Goal: Task Accomplishment & Management: Manage account settings

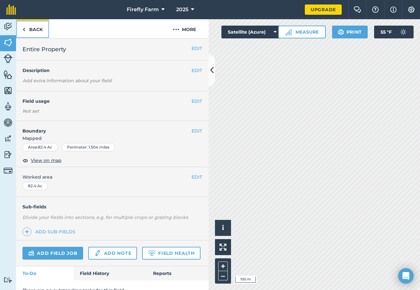
click at [24, 29] on img at bounding box center [23, 30] width 3 height 8
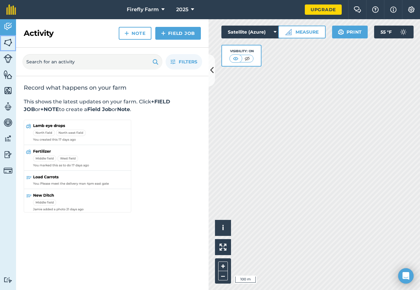
click at [10, 43] on img at bounding box center [8, 43] width 9 height 10
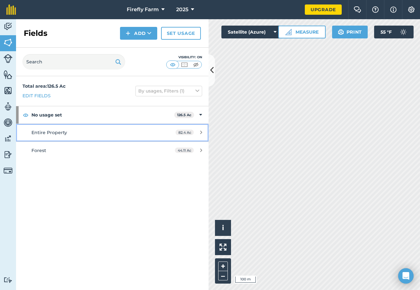
click at [58, 133] on span "Entire Property" at bounding box center [49, 133] width 36 height 6
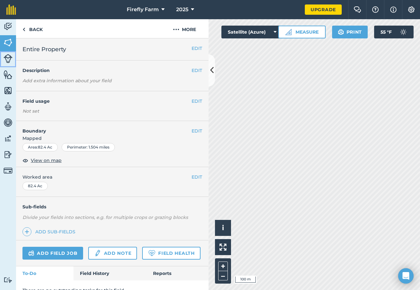
click at [9, 59] on img at bounding box center [8, 58] width 9 height 9
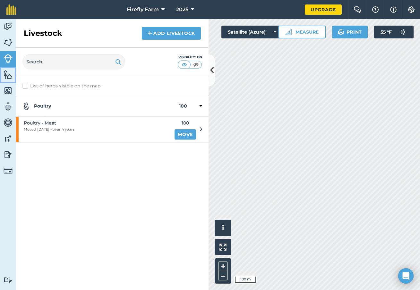
click at [6, 74] on img at bounding box center [8, 75] width 9 height 10
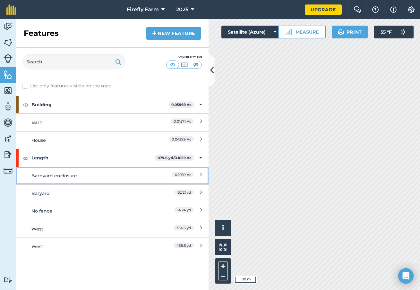
click at [101, 176] on div "Barnyard enclosure" at bounding box center [88, 175] width 114 height 7
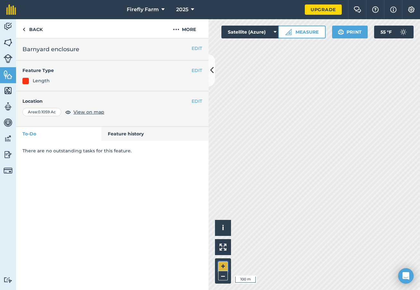
click at [224, 267] on button "+" at bounding box center [223, 267] width 10 height 10
click at [198, 214] on div "Activity Fields Livestock Features Maps Team Vehicles Data Reporting Billing Tu…" at bounding box center [210, 154] width 420 height 271
click at [26, 28] on link "Back" at bounding box center [32, 28] width 33 height 19
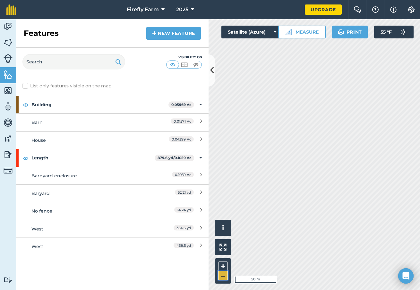
click at [222, 276] on button "–" at bounding box center [223, 275] width 10 height 9
click at [5, 90] on img at bounding box center [8, 91] width 9 height 10
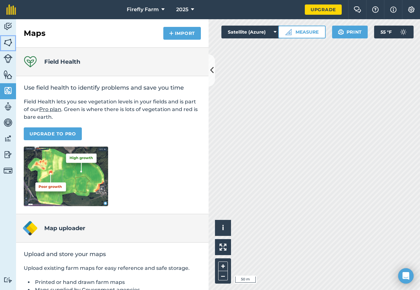
click at [9, 42] on img at bounding box center [8, 43] width 9 height 10
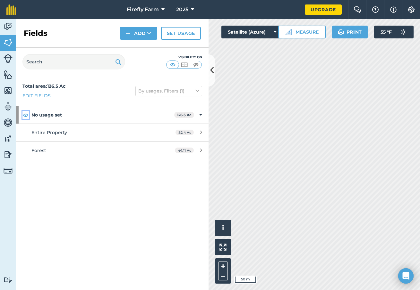
click at [26, 114] on img at bounding box center [26, 115] width 6 height 8
click at [25, 114] on img at bounding box center [26, 115] width 6 height 8
click at [26, 113] on img at bounding box center [26, 115] width 6 height 8
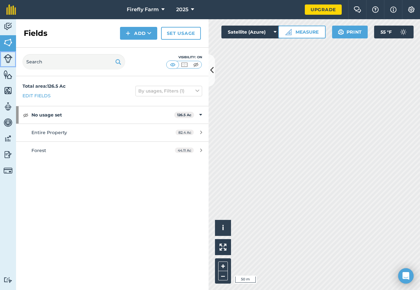
click at [8, 60] on img at bounding box center [8, 58] width 9 height 9
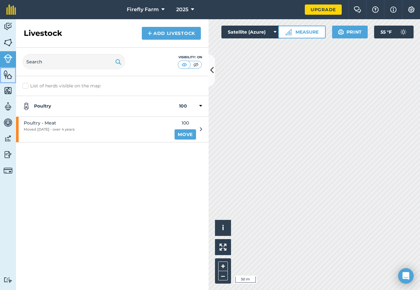
click at [9, 74] on img at bounding box center [8, 75] width 9 height 10
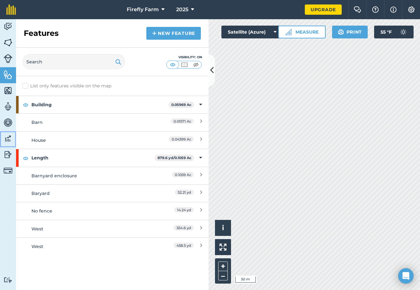
click at [10, 137] on img at bounding box center [8, 139] width 9 height 10
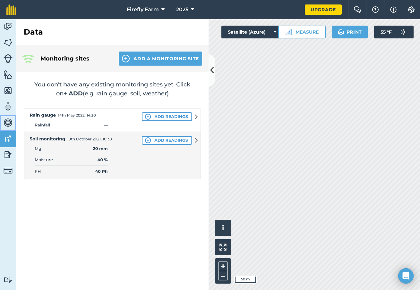
click at [9, 120] on img at bounding box center [8, 123] width 9 height 10
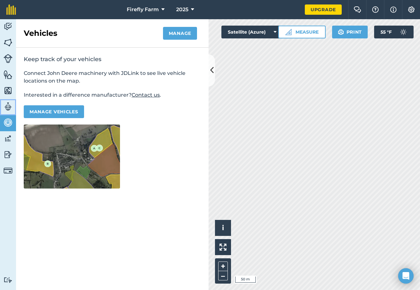
click at [7, 109] on img at bounding box center [8, 107] width 9 height 10
select select "MEMBER"
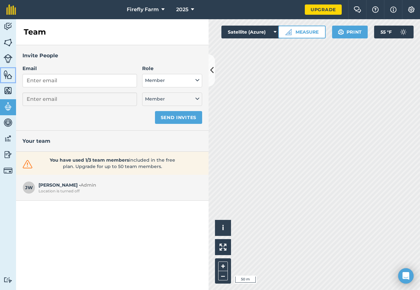
click at [7, 83] on link "Features" at bounding box center [8, 75] width 16 height 16
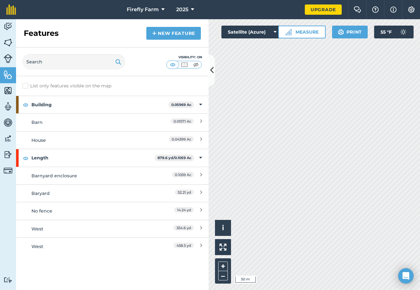
click at [87, 149] on div "Length 879.6 yd / 0.1059 Ac Barnyard enclosure 0.1059 Ac Baryard 52.21 yd No fe…" at bounding box center [112, 202] width 192 height 106
click at [213, 66] on icon at bounding box center [212, 70] width 4 height 11
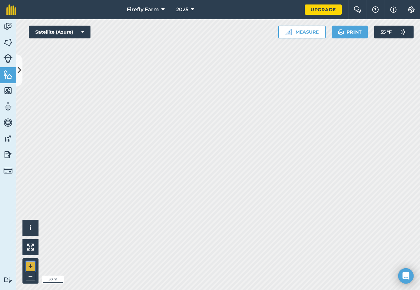
click at [30, 265] on button "+" at bounding box center [31, 267] width 10 height 10
click at [10, 40] on img at bounding box center [8, 43] width 9 height 10
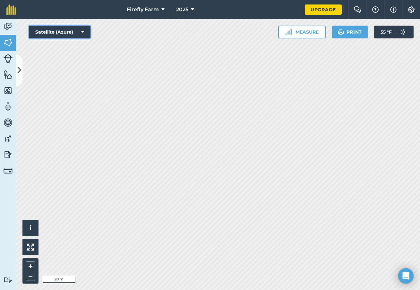
click at [83, 32] on icon at bounding box center [82, 32] width 3 height 6
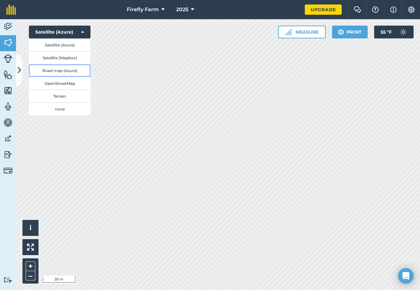
click at [69, 70] on button "Road map (Azure)" at bounding box center [60, 70] width 62 height 13
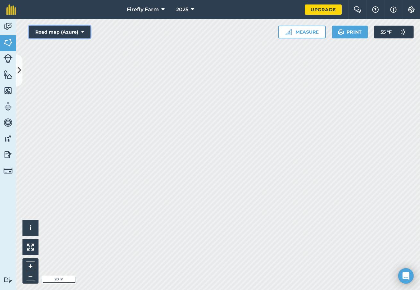
click at [65, 32] on button "Road map (Azure)" at bounding box center [60, 32] width 62 height 13
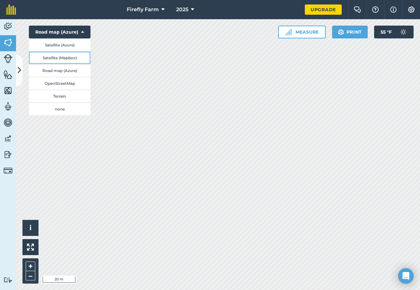
click at [56, 58] on button "Satellite (Mapbox)" at bounding box center [60, 57] width 62 height 13
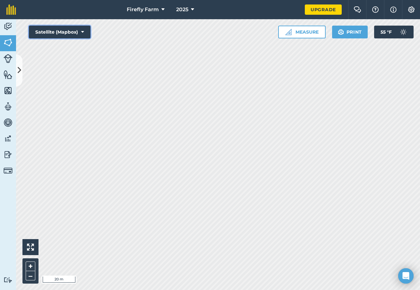
click at [65, 35] on button "Satellite (Mapbox)" at bounding box center [60, 32] width 62 height 13
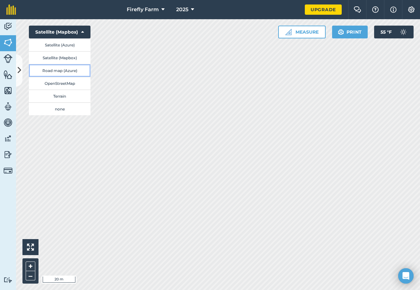
click at [69, 67] on button "Road map (Azure)" at bounding box center [60, 70] width 62 height 13
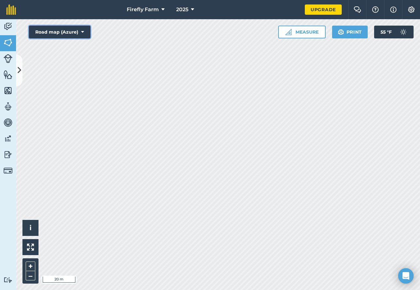
click at [64, 31] on button "Road map (Azure)" at bounding box center [60, 32] width 62 height 13
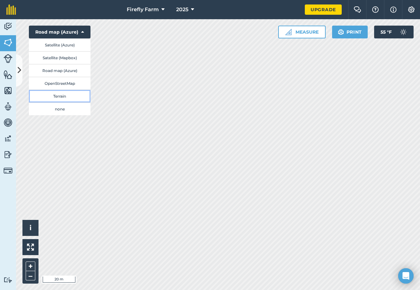
click at [61, 93] on button "Terrain" at bounding box center [60, 96] width 62 height 13
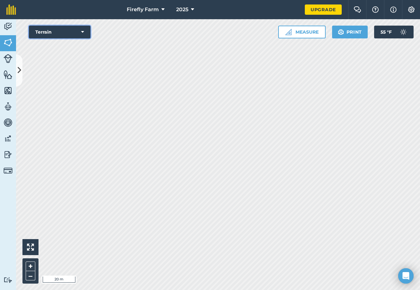
click at [69, 33] on button "Terrain" at bounding box center [60, 32] width 62 height 13
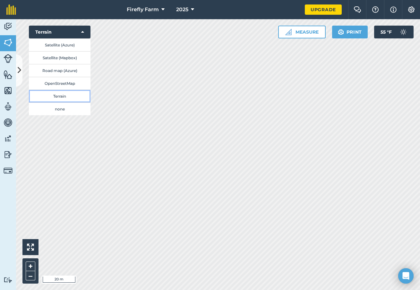
click at [63, 97] on button "Terrain" at bounding box center [60, 96] width 62 height 13
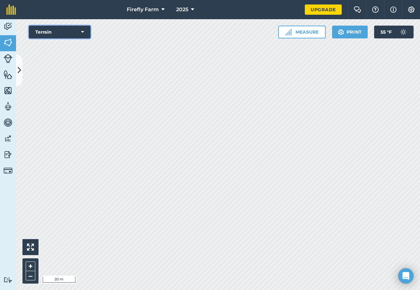
click at [67, 33] on button "Terrain" at bounding box center [60, 32] width 62 height 13
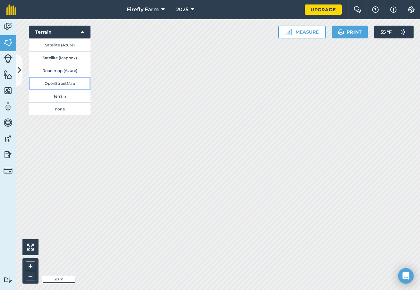
click at [63, 85] on button "OpenStreetMap" at bounding box center [60, 83] width 62 height 13
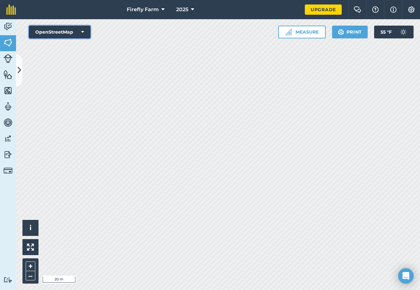
click at [60, 32] on button "OpenStreetMap" at bounding box center [60, 32] width 62 height 13
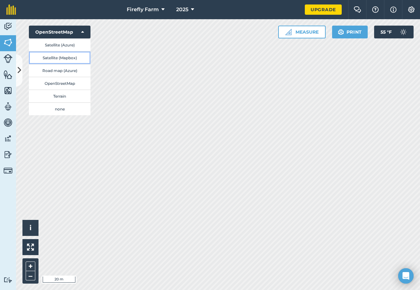
click at [66, 60] on button "Satellite (Mapbox)" at bounding box center [60, 57] width 62 height 13
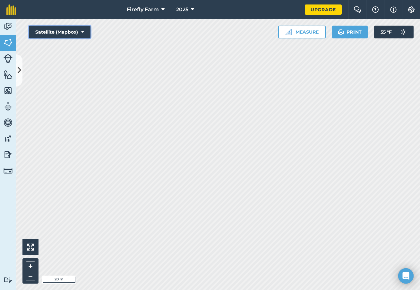
click at [69, 31] on button "Satellite (Mapbox)" at bounding box center [60, 32] width 62 height 13
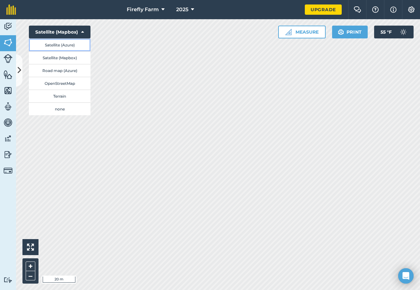
click at [63, 45] on button "Satellite (Azure)" at bounding box center [60, 44] width 62 height 13
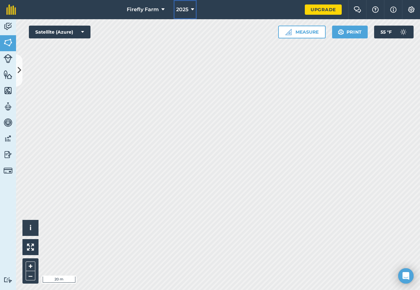
click at [193, 10] on icon at bounding box center [192, 10] width 3 height 8
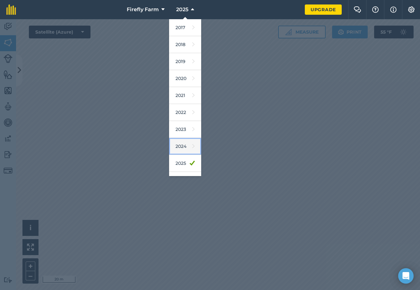
click at [182, 147] on link "2024" at bounding box center [185, 146] width 32 height 17
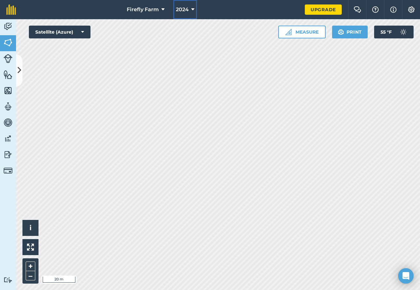
click at [190, 9] on button "2024" at bounding box center [185, 9] width 24 height 19
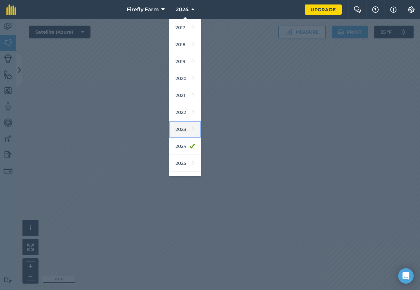
click at [182, 122] on link "2023" at bounding box center [185, 129] width 32 height 17
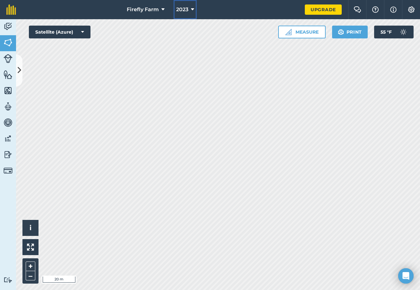
click at [189, 10] on button "2023" at bounding box center [184, 9] width 23 height 19
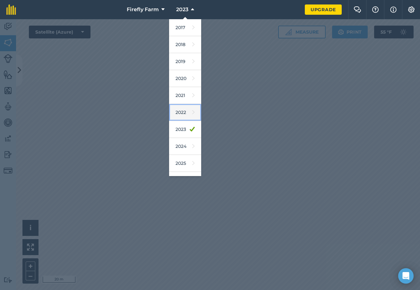
click at [182, 116] on link "2022" at bounding box center [185, 112] width 32 height 17
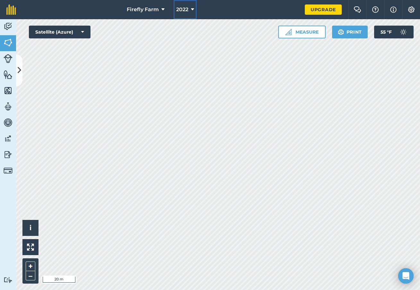
click at [188, 12] on button "2022" at bounding box center [184, 9] width 23 height 19
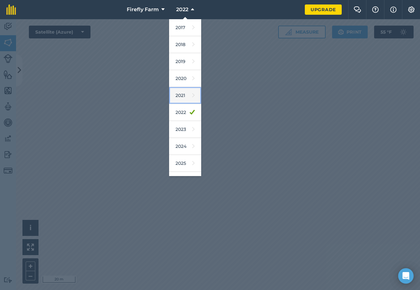
click at [182, 100] on link "2021" at bounding box center [185, 95] width 32 height 17
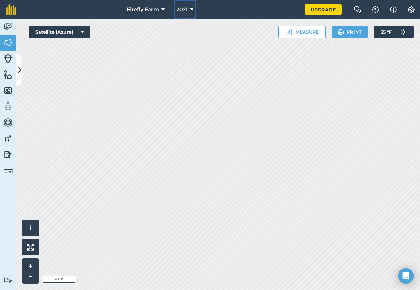
click at [194, 8] on button "2021" at bounding box center [185, 9] width 22 height 19
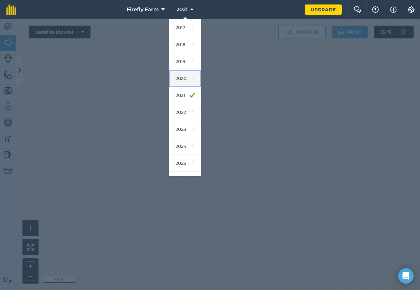
click at [185, 83] on link "2020" at bounding box center [185, 78] width 32 height 17
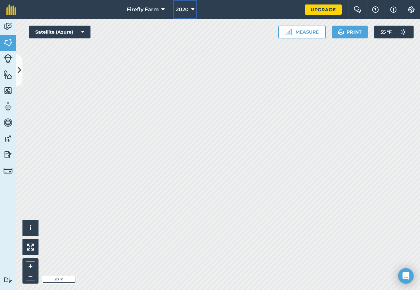
click at [187, 10] on span "2020" at bounding box center [182, 10] width 13 height 8
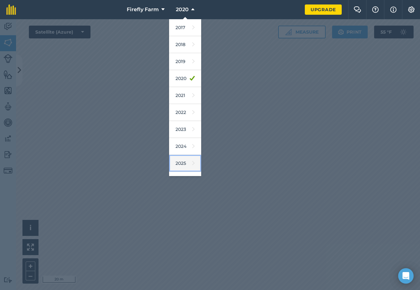
click at [180, 165] on link "2025" at bounding box center [185, 163] width 32 height 17
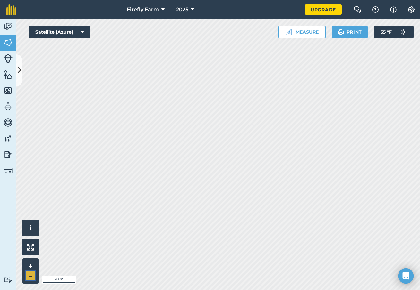
click at [30, 278] on button "–" at bounding box center [31, 275] width 10 height 9
click at [34, 263] on button "+" at bounding box center [31, 267] width 10 height 10
click at [11, 42] on img at bounding box center [8, 43] width 9 height 10
click at [19, 64] on button at bounding box center [19, 70] width 6 height 32
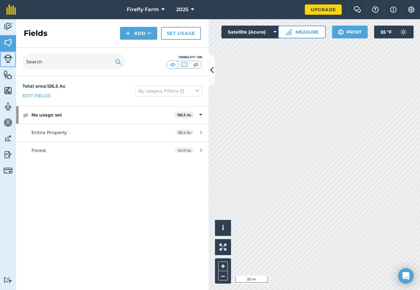
click at [10, 57] on img at bounding box center [8, 58] width 9 height 9
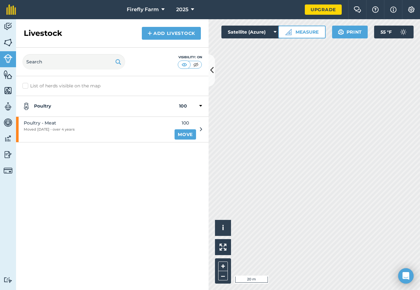
click at [201, 128] on icon at bounding box center [201, 130] width 2 height 6
click at [49, 125] on span "Poultry - Meat" at bounding box center [49, 123] width 51 height 7
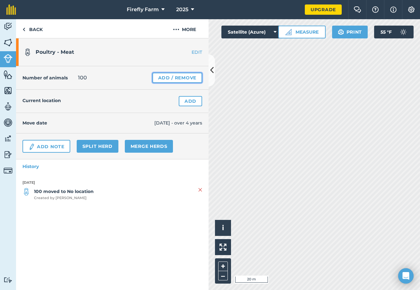
click at [176, 77] on link "Add / Remove" at bounding box center [177, 78] width 50 height 10
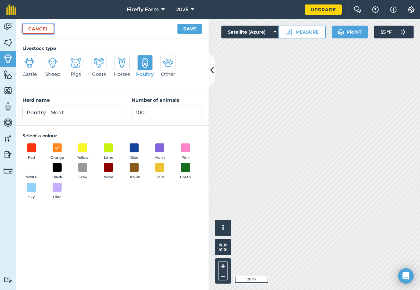
click at [46, 28] on link "Cancel" at bounding box center [38, 29] width 32 height 10
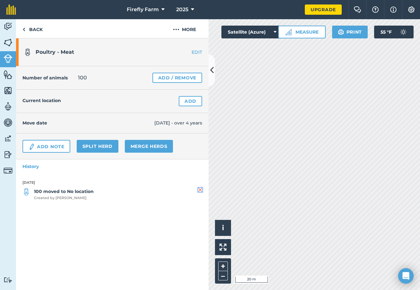
click at [199, 189] on img at bounding box center [200, 190] width 4 height 8
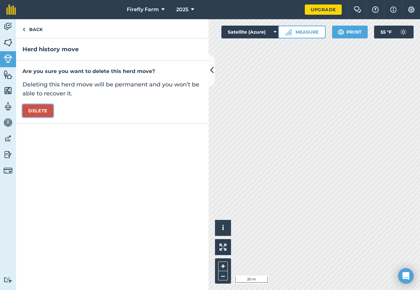
click at [43, 110] on button "Delete" at bounding box center [37, 110] width 31 height 13
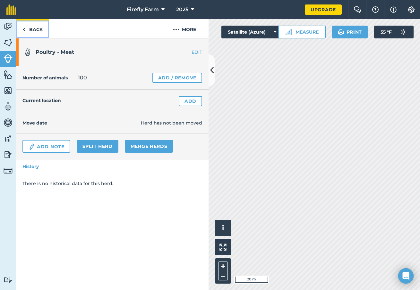
click at [26, 27] on link "Back" at bounding box center [32, 28] width 33 height 19
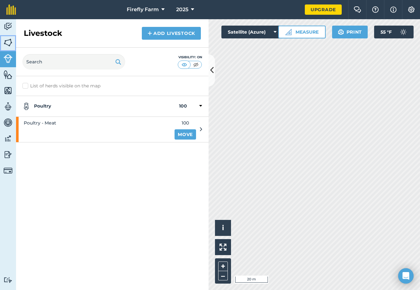
click at [10, 43] on img at bounding box center [8, 43] width 9 height 10
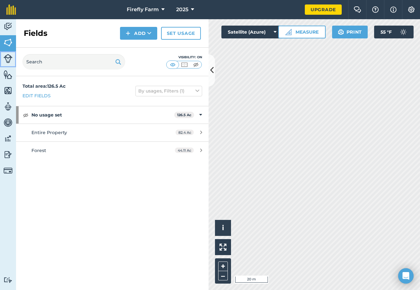
click at [10, 57] on img at bounding box center [8, 58] width 9 height 9
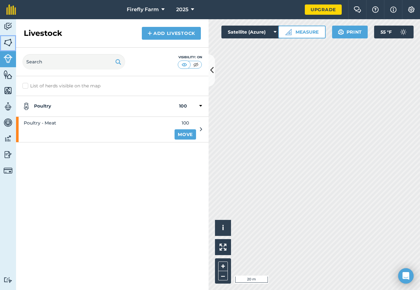
click at [10, 44] on img at bounding box center [8, 43] width 9 height 10
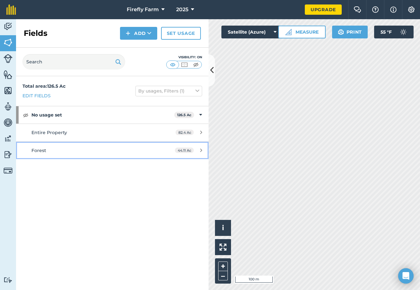
click at [72, 155] on link "Forest 44.11 Ac" at bounding box center [112, 150] width 192 height 17
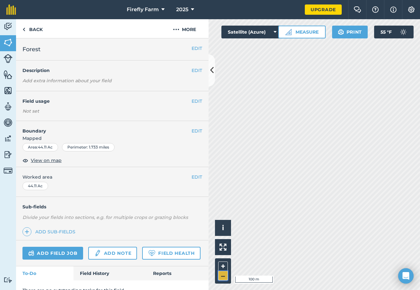
click at [221, 278] on button "–" at bounding box center [223, 275] width 10 height 9
click at [27, 29] on link "Back" at bounding box center [32, 28] width 33 height 19
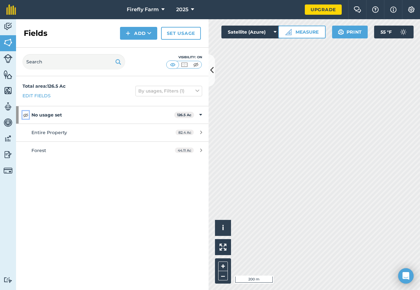
click at [27, 113] on img at bounding box center [26, 115] width 6 height 8
click at [223, 265] on button "+" at bounding box center [223, 267] width 10 height 10
click at [221, 267] on button "+" at bounding box center [223, 267] width 10 height 10
click at [221, 277] on button "–" at bounding box center [223, 275] width 10 height 9
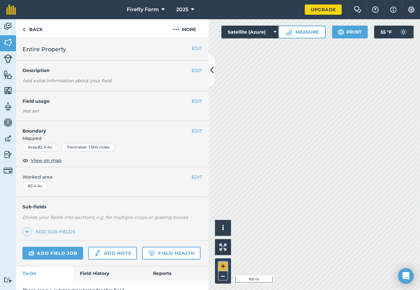
click at [222, 265] on button "+" at bounding box center [223, 267] width 10 height 10
click at [221, 277] on button "–" at bounding box center [223, 275] width 10 height 9
click at [24, 29] on img at bounding box center [23, 30] width 3 height 8
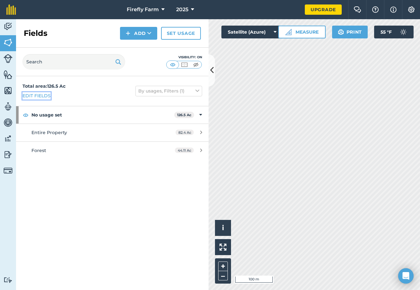
click at [47, 96] on link "Edit fields" at bounding box center [36, 95] width 28 height 7
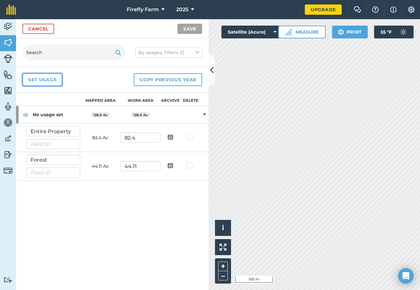
click at [42, 79] on link "Set usage" at bounding box center [42, 79] width 40 height 13
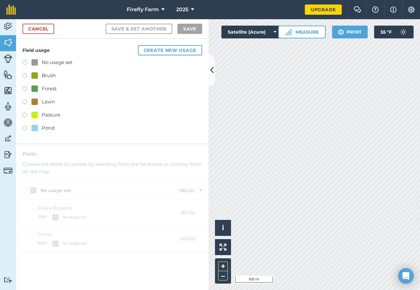
click at [26, 88] on label at bounding box center [26, 90] width 9 height 6
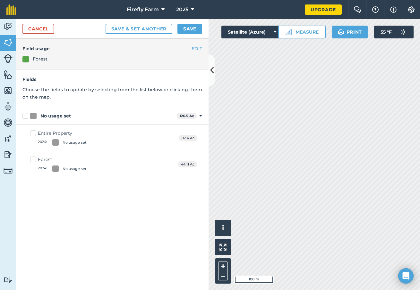
click at [25, 59] on div at bounding box center [25, 59] width 6 height 6
click at [29, 57] on div "Forest" at bounding box center [111, 58] width 179 height 7
click at [196, 49] on button "EDIT" at bounding box center [196, 48] width 11 height 7
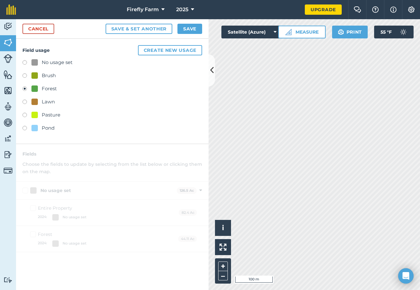
click at [24, 64] on label at bounding box center [26, 63] width 9 height 6
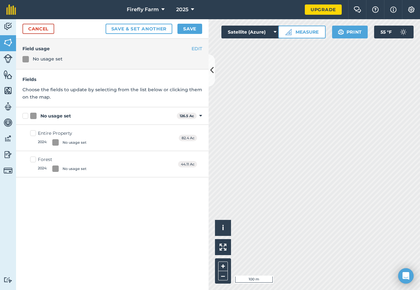
click at [102, 136] on div "Entire Property 2024 : No usage set 82.4 Ac" at bounding box center [112, 138] width 192 height 26
click at [74, 140] on div "No usage set" at bounding box center [75, 142] width 24 height 5
click at [34, 134] on input "Entire Property 2024 : No usage set" at bounding box center [32, 132] width 4 height 4
checkbox input "true"
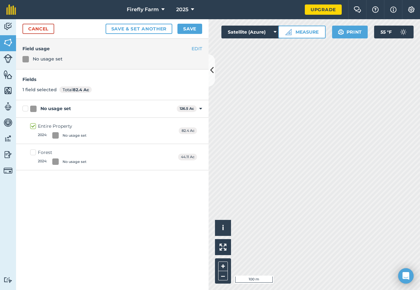
click at [112, 124] on div "Entire Property 2024 : No usage set 82.4 Ac" at bounding box center [112, 131] width 192 height 26
click at [42, 30] on link "Cancel" at bounding box center [38, 29] width 32 height 10
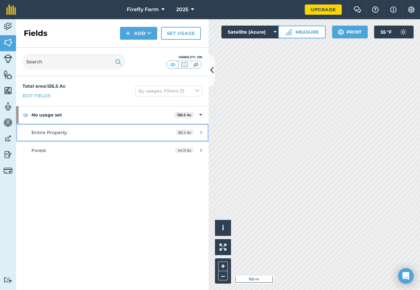
click at [58, 135] on span "Entire Property" at bounding box center [49, 133] width 36 height 6
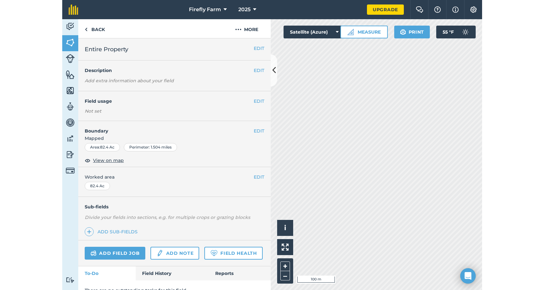
scroll to position [10, 0]
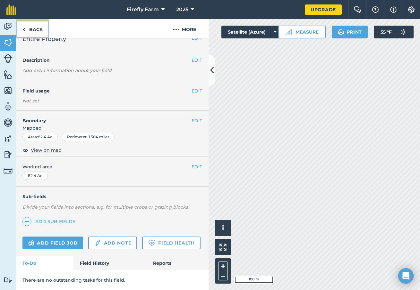
click at [31, 29] on link "Back" at bounding box center [32, 28] width 33 height 19
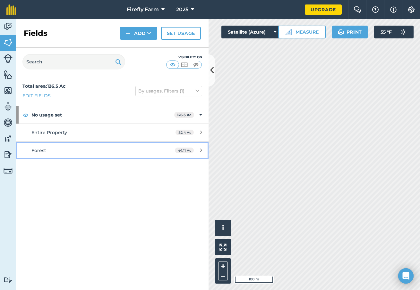
click at [77, 151] on div "Forest" at bounding box center [91, 150] width 121 height 7
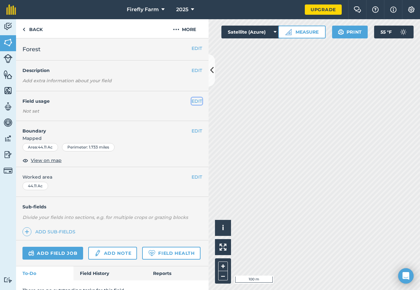
click at [196, 101] on button "EDIT" at bounding box center [196, 101] width 11 height 7
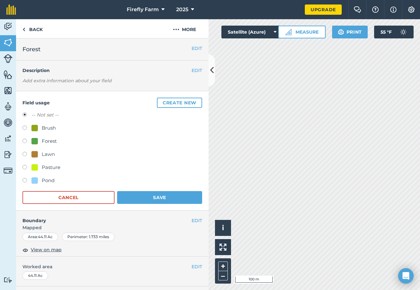
click at [26, 140] on label at bounding box center [26, 142] width 9 height 6
radio input "true"
radio input "false"
click at [143, 198] on button "Save" at bounding box center [159, 197] width 85 height 13
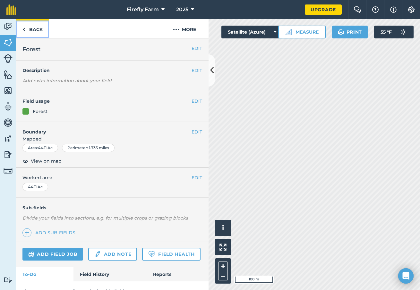
click at [25, 29] on link "Back" at bounding box center [32, 28] width 33 height 19
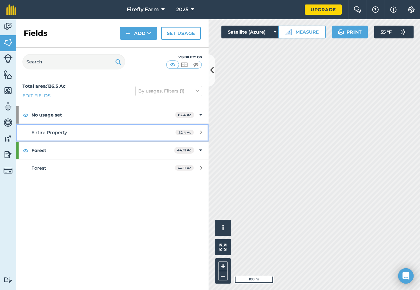
click at [113, 134] on div "Entire Property" at bounding box center [91, 132] width 121 height 7
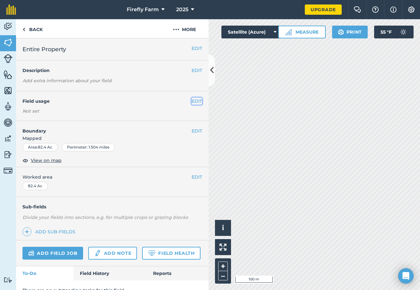
click at [195, 103] on button "EDIT" at bounding box center [196, 101] width 11 height 7
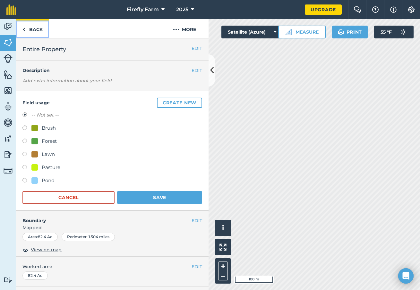
click at [30, 30] on link "Back" at bounding box center [32, 28] width 33 height 19
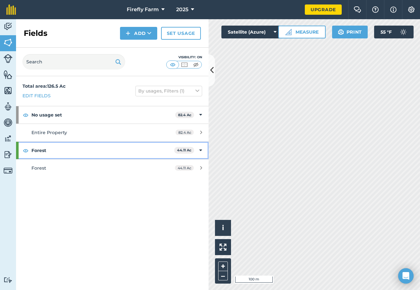
click at [201, 150] on icon at bounding box center [200, 150] width 3 height 7
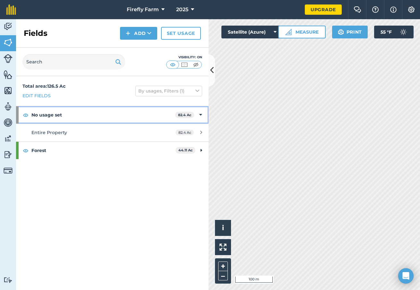
click at [200, 116] on icon at bounding box center [200, 115] width 3 height 7
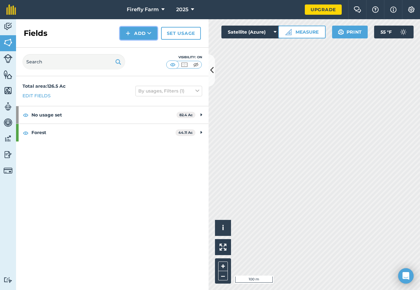
click at [148, 33] on icon at bounding box center [149, 33] width 4 height 6
click at [141, 45] on link "Draw" at bounding box center [138, 48] width 35 height 14
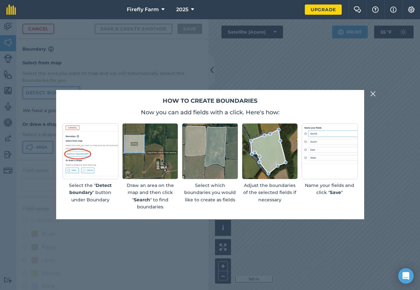
click at [372, 94] on img at bounding box center [373, 94] width 6 height 8
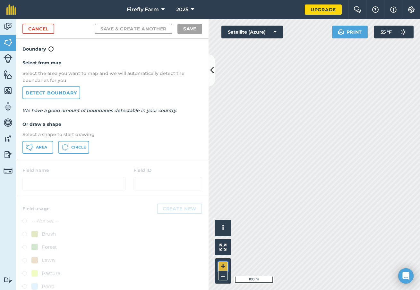
click at [224, 264] on button "+" at bounding box center [223, 267] width 10 height 10
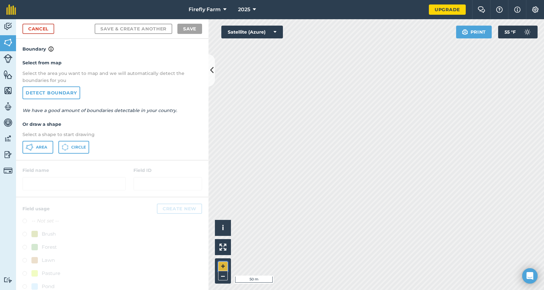
click at [223, 264] on button "+" at bounding box center [223, 267] width 10 height 10
click at [4, 54] on img at bounding box center [8, 58] width 9 height 9
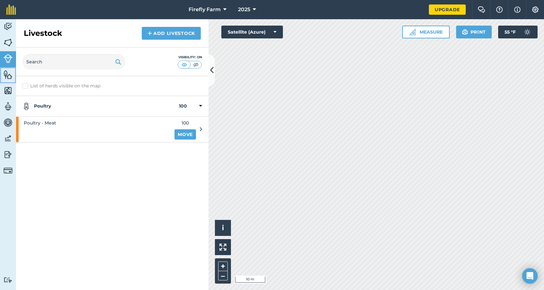
click at [4, 71] on img at bounding box center [8, 75] width 9 height 10
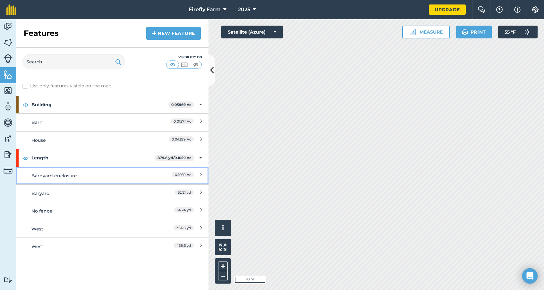
click at [139, 174] on div "Barnyard enclosure" at bounding box center [88, 175] width 114 height 7
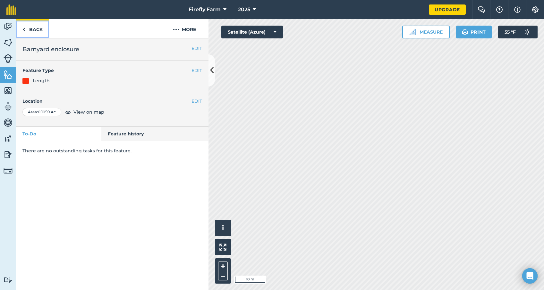
click at [23, 29] on img at bounding box center [23, 30] width 3 height 8
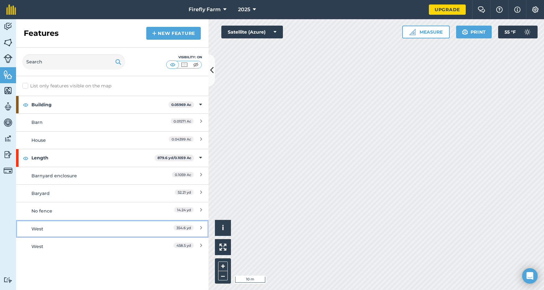
click at [141, 227] on div "West" at bounding box center [88, 229] width 114 height 7
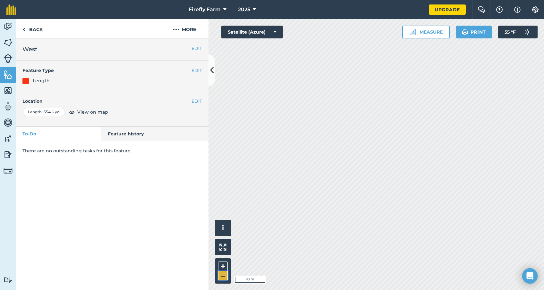
click at [221, 277] on button "–" at bounding box center [223, 275] width 10 height 9
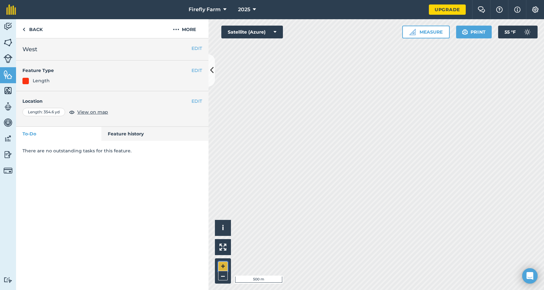
click at [223, 265] on button "+" at bounding box center [223, 267] width 10 height 10
click at [25, 30] on img at bounding box center [23, 30] width 3 height 8
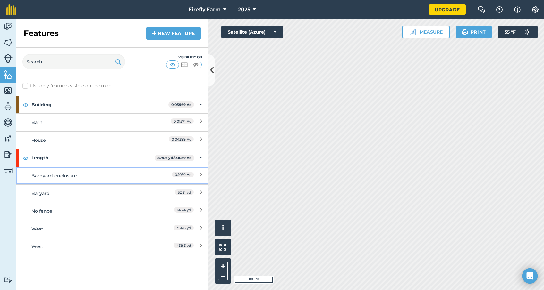
click at [65, 176] on div "Barnyard enclosure" at bounding box center [88, 175] width 114 height 7
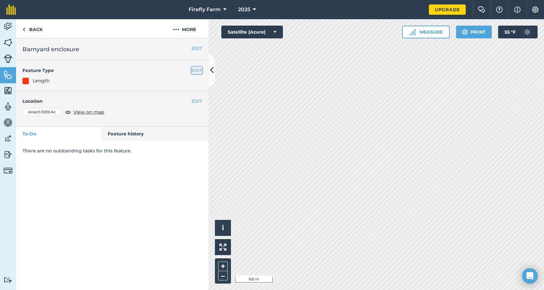
click at [196, 71] on button "EDIT" at bounding box center [196, 70] width 11 height 7
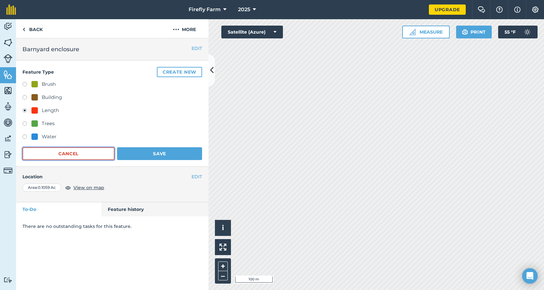
click at [93, 153] on button "Cancel" at bounding box center [68, 153] width 92 height 13
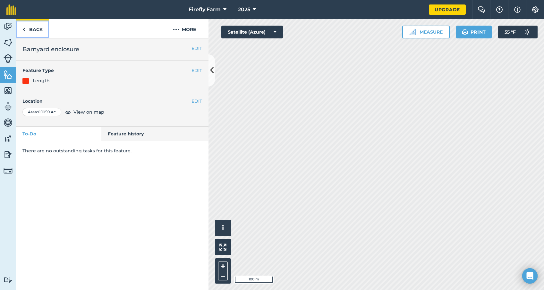
click at [30, 28] on link "Back" at bounding box center [32, 28] width 33 height 19
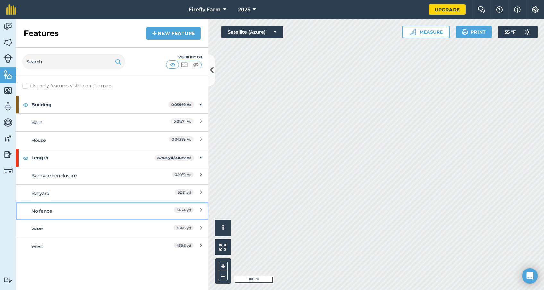
click at [196, 210] on div "14.24 yd" at bounding box center [173, 211] width 57 height 7
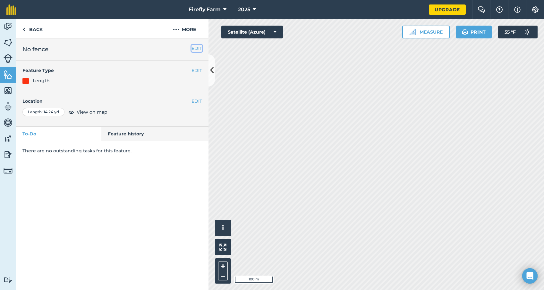
click at [196, 46] on button "EDIT" at bounding box center [196, 48] width 11 height 7
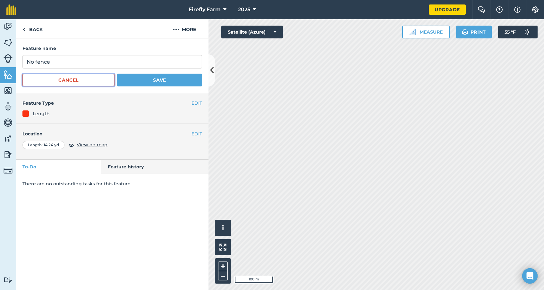
click at [82, 77] on button "Cancel" at bounding box center [68, 80] width 92 height 13
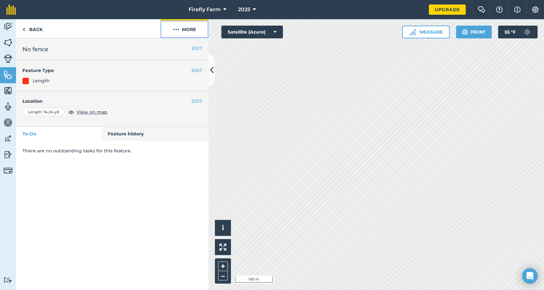
click at [185, 30] on button "More" at bounding box center [184, 28] width 48 height 19
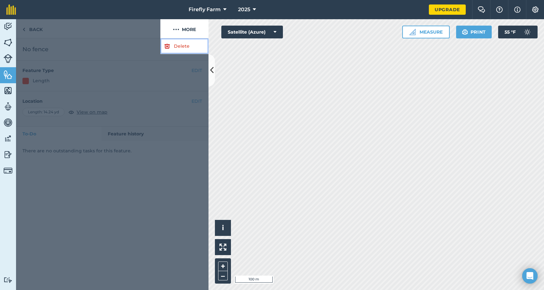
click at [176, 46] on link "Delete" at bounding box center [184, 46] width 48 height 16
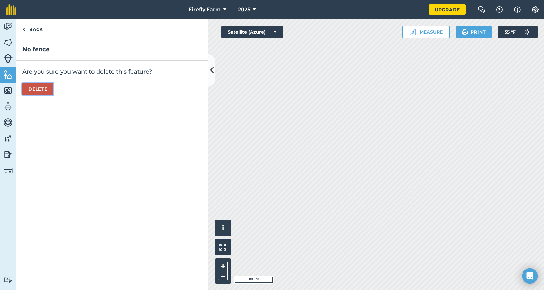
click at [43, 88] on button "Delete" at bounding box center [37, 89] width 31 height 13
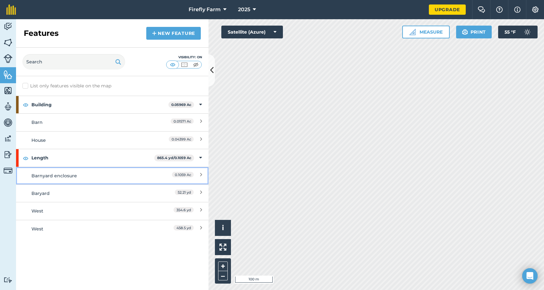
click at [199, 176] on div "0.1059 Ac" at bounding box center [173, 175] width 57 height 7
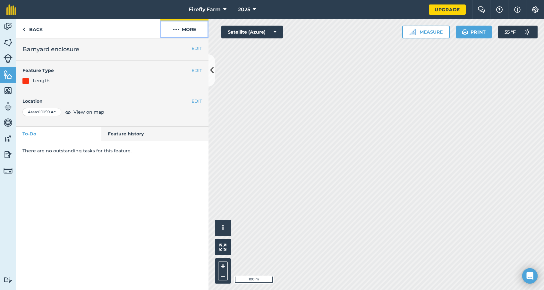
click at [192, 26] on button "More" at bounding box center [184, 28] width 48 height 19
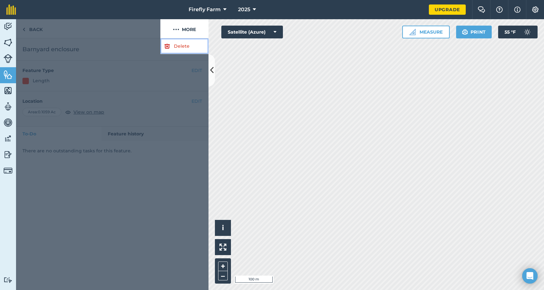
click at [177, 44] on link "Delete" at bounding box center [184, 46] width 48 height 16
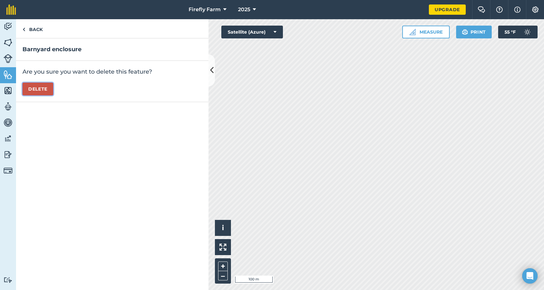
click at [41, 88] on button "Delete" at bounding box center [37, 89] width 31 height 13
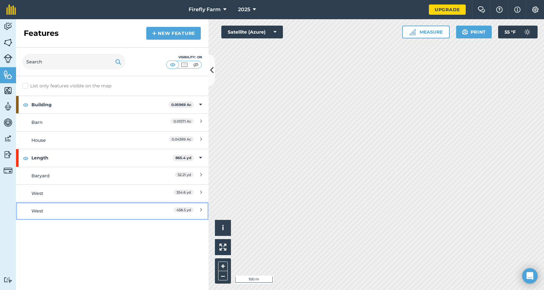
click at [140, 210] on div "West" at bounding box center [88, 211] width 114 height 7
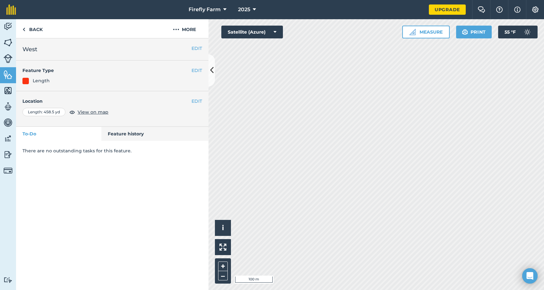
click at [25, 80] on div at bounding box center [25, 81] width 6 height 6
click at [195, 72] on button "EDIT" at bounding box center [196, 70] width 11 height 7
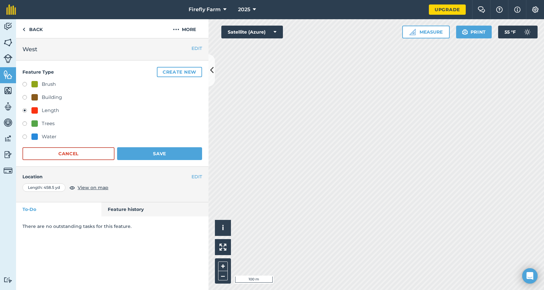
click at [24, 97] on label at bounding box center [26, 98] width 9 height 6
radio input "true"
radio input "false"
click at [24, 97] on label at bounding box center [26, 98] width 9 height 6
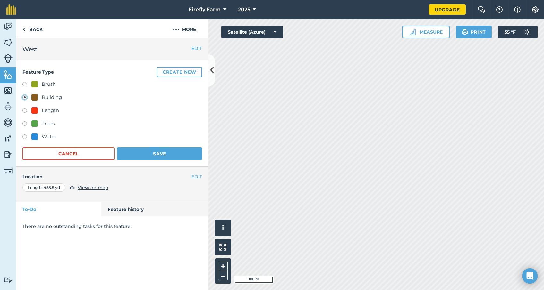
click at [24, 136] on label at bounding box center [26, 138] width 9 height 6
radio input "true"
radio input "false"
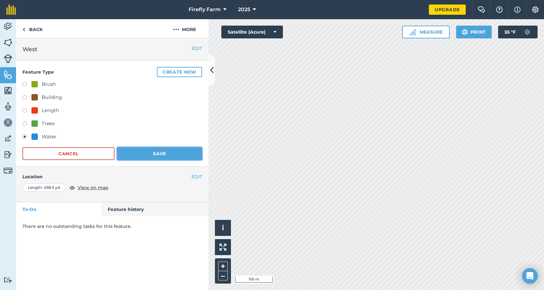
click at [161, 155] on button "Save" at bounding box center [159, 153] width 85 height 13
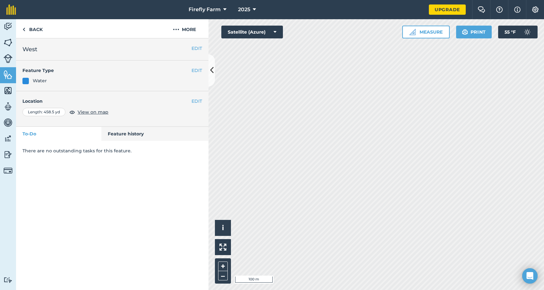
click at [26, 81] on div at bounding box center [25, 81] width 6 height 6
click at [25, 81] on div at bounding box center [25, 81] width 6 height 6
click at [193, 71] on button "EDIT" at bounding box center [196, 70] width 11 height 7
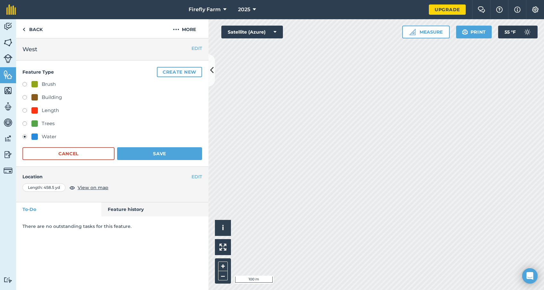
click at [26, 111] on label at bounding box center [26, 111] width 9 height 6
radio input "true"
radio input "false"
click at [159, 154] on button "Save" at bounding box center [159, 153] width 85 height 13
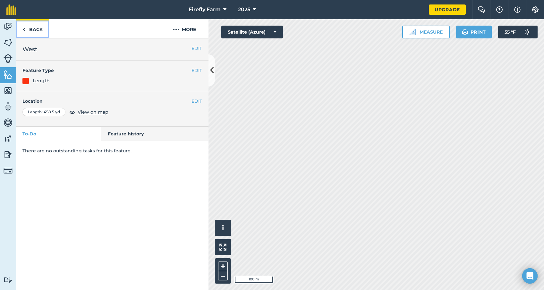
click at [24, 29] on img at bounding box center [23, 30] width 3 height 8
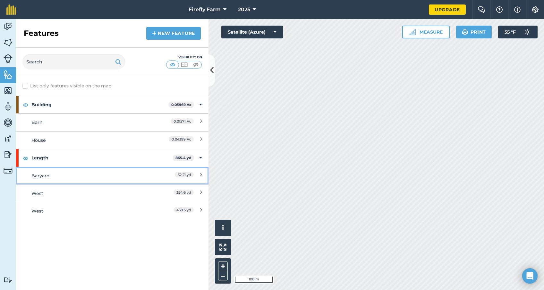
click at [200, 173] on icon at bounding box center [201, 175] width 2 height 7
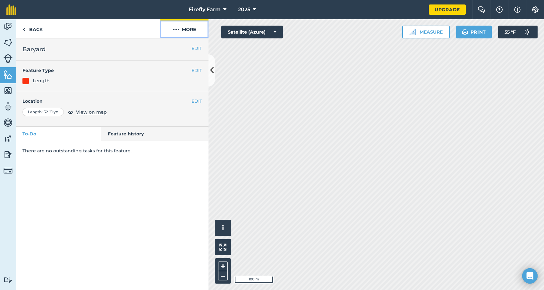
click at [188, 27] on button "More" at bounding box center [184, 28] width 48 height 19
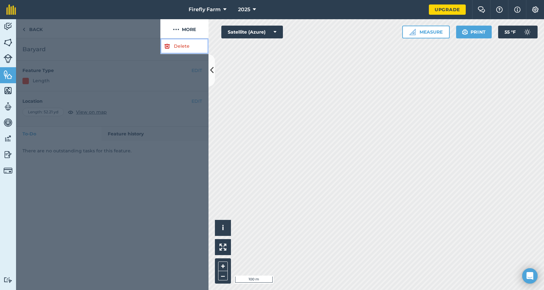
click at [172, 46] on link "Delete" at bounding box center [184, 46] width 48 height 16
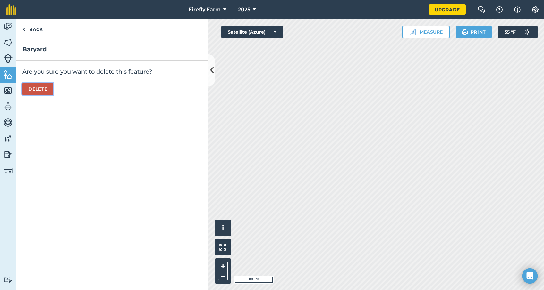
click at [37, 87] on button "Delete" at bounding box center [37, 89] width 31 height 13
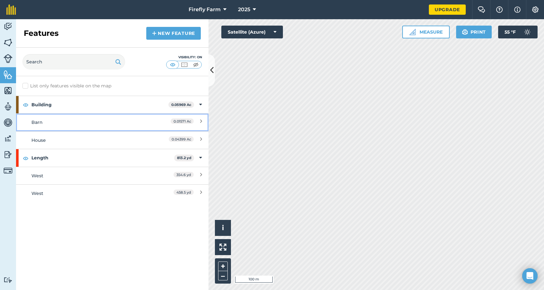
click at [118, 122] on div "Barn" at bounding box center [88, 122] width 114 height 7
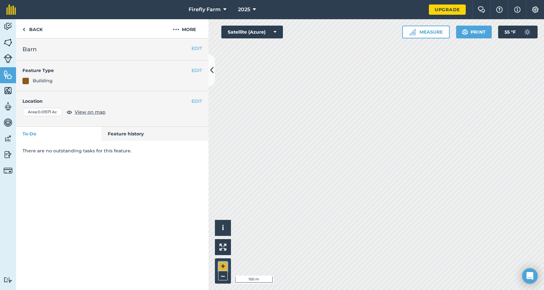
click at [221, 264] on button "+" at bounding box center [223, 267] width 10 height 10
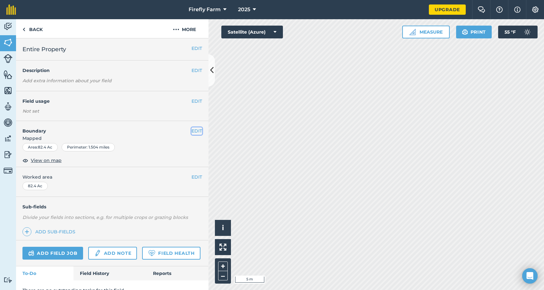
click at [194, 130] on button "EDIT" at bounding box center [196, 131] width 11 height 7
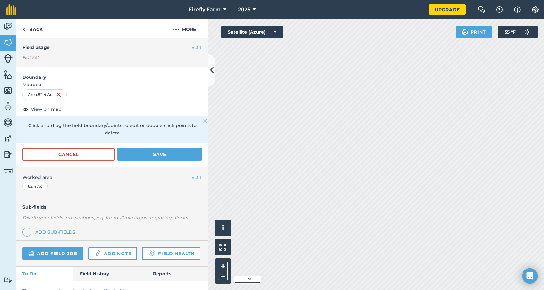
scroll to position [57, 0]
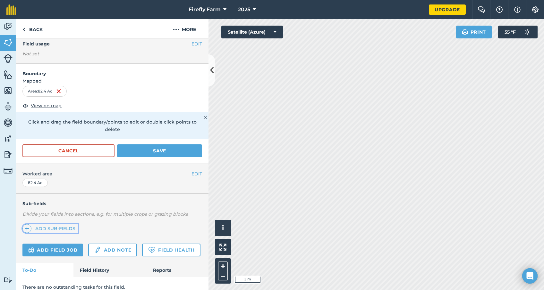
click at [45, 224] on link "Add sub-fields" at bounding box center [49, 228] width 55 height 9
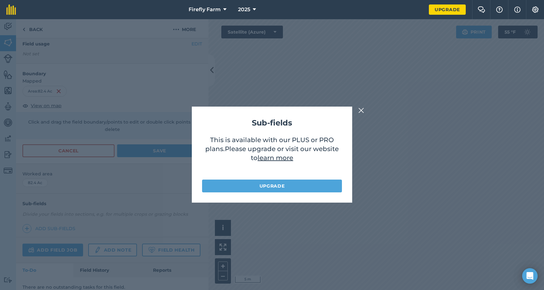
click at [357, 111] on button at bounding box center [361, 111] width 8 height 8
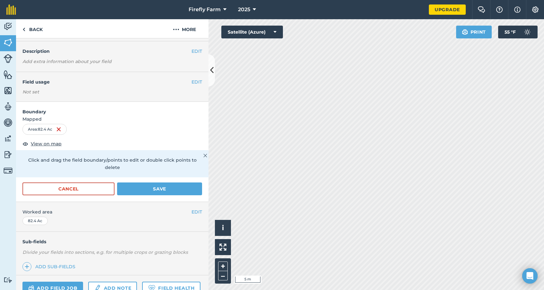
scroll to position [0, 0]
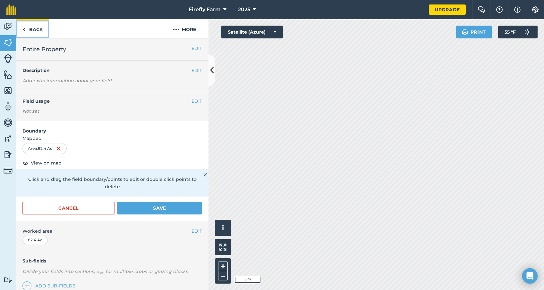
click at [32, 29] on link "Back" at bounding box center [32, 28] width 33 height 19
click at [23, 30] on img at bounding box center [23, 30] width 3 height 8
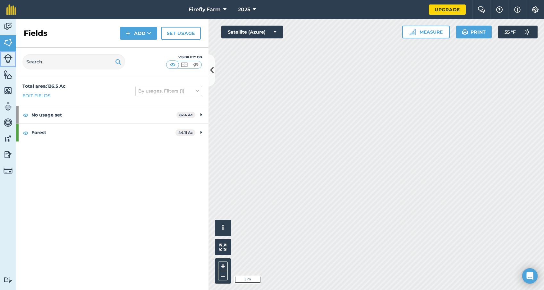
click at [9, 59] on img at bounding box center [8, 58] width 9 height 9
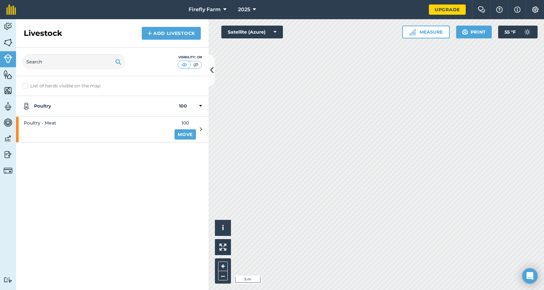
click at [201, 129] on icon at bounding box center [201, 130] width 2 height 6
click at [46, 125] on span "Poultry - Meat" at bounding box center [40, 123] width 32 height 7
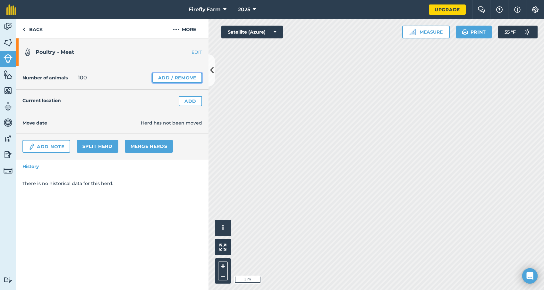
click at [178, 76] on link "Add / Remove" at bounding box center [177, 78] width 50 height 10
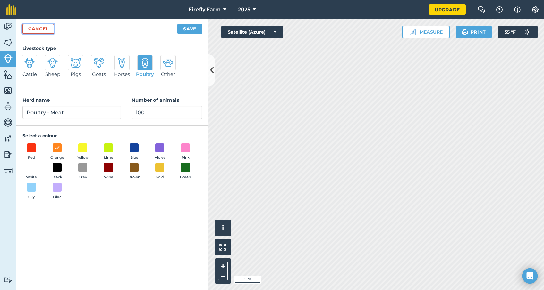
click at [45, 31] on link "Cancel" at bounding box center [38, 29] width 32 height 10
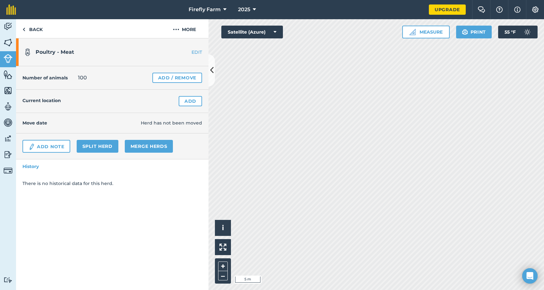
click at [196, 52] on link "EDIT" at bounding box center [188, 52] width 40 height 6
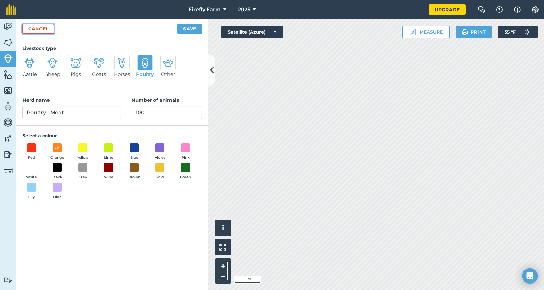
click at [46, 27] on link "Cancel" at bounding box center [38, 29] width 32 height 10
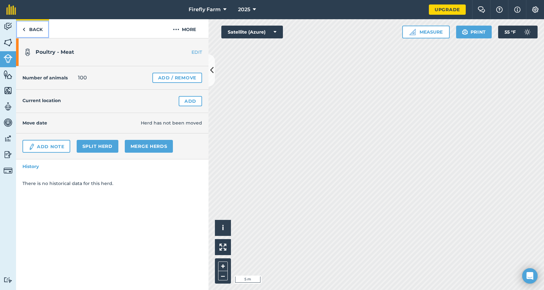
click at [30, 25] on link "Back" at bounding box center [32, 28] width 33 height 19
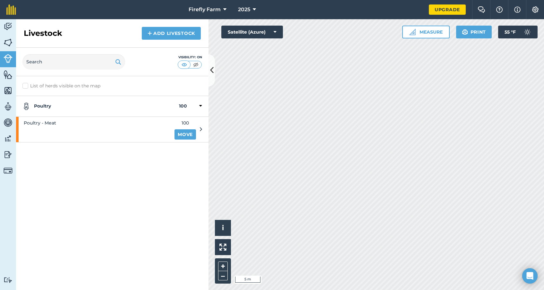
click at [194, 121] on span "100" at bounding box center [184, 123] width 21 height 7
click at [160, 121] on div "Poultry - Meat" at bounding box center [93, 129] width 154 height 25
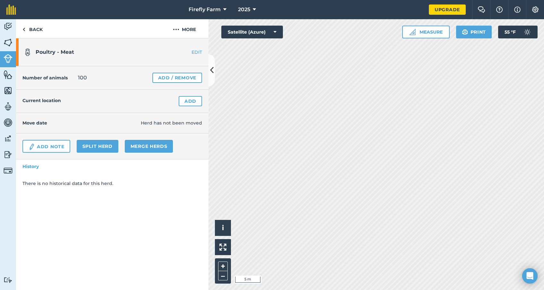
click at [196, 52] on link "EDIT" at bounding box center [188, 52] width 40 height 6
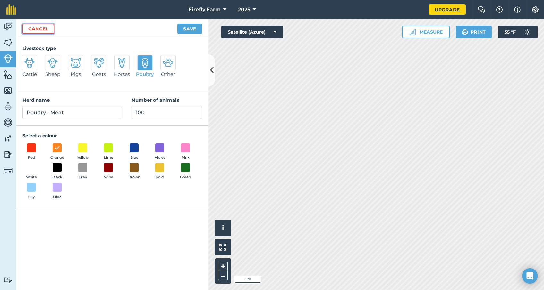
click at [37, 30] on link "Cancel" at bounding box center [38, 29] width 32 height 10
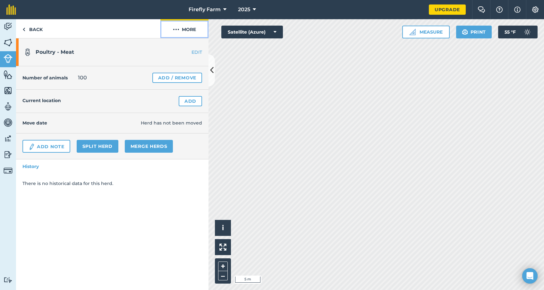
click at [190, 31] on button "More" at bounding box center [184, 28] width 48 height 19
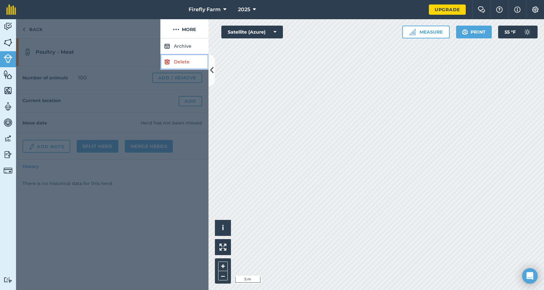
click at [176, 64] on link "Delete" at bounding box center [184, 62] width 48 height 16
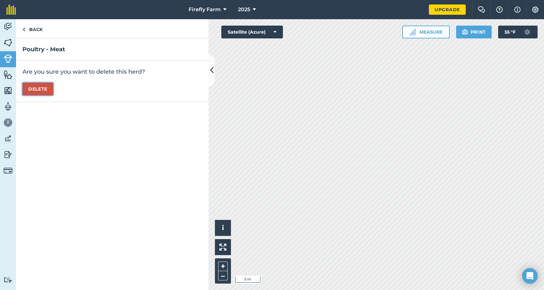
click at [35, 87] on button "Delete" at bounding box center [37, 89] width 31 height 13
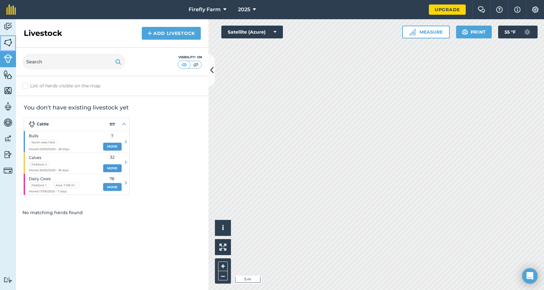
click at [9, 45] on img at bounding box center [8, 43] width 9 height 10
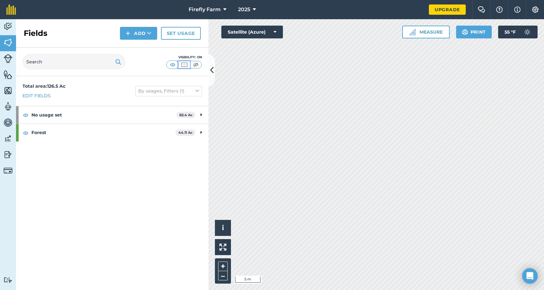
click at [183, 65] on img at bounding box center [184, 65] width 8 height 6
click at [173, 64] on img at bounding box center [173, 65] width 8 height 6
click at [184, 64] on img at bounding box center [184, 65] width 8 height 6
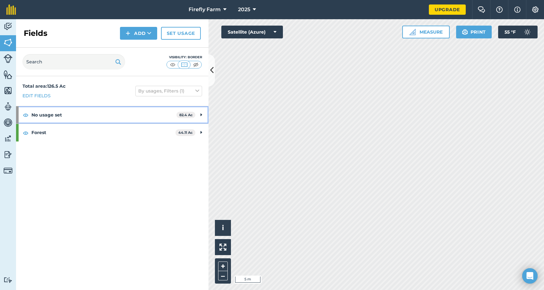
click at [144, 119] on strong "No usage set" at bounding box center [103, 114] width 145 height 17
click at [144, 119] on strong "No usage set" at bounding box center [103, 114] width 144 height 17
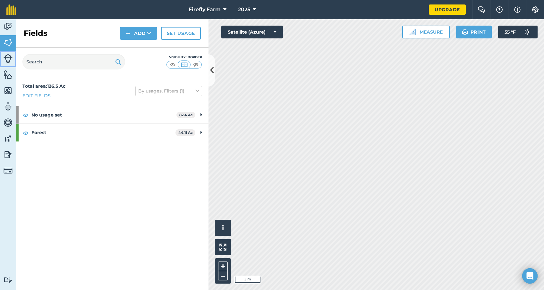
click at [10, 60] on img at bounding box center [8, 58] width 9 height 9
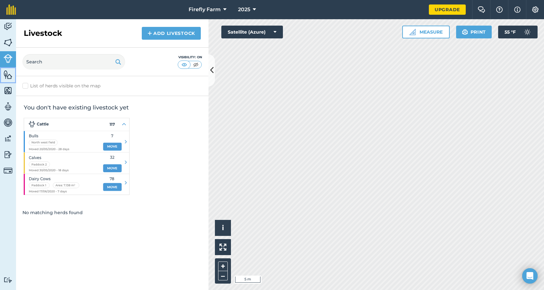
click at [10, 73] on img at bounding box center [8, 75] width 9 height 10
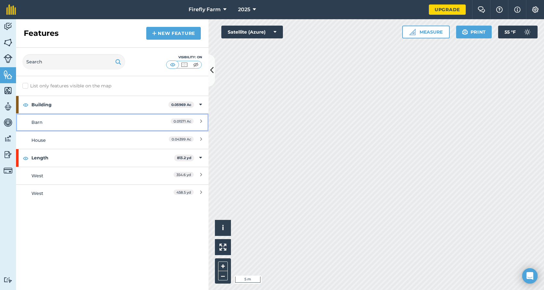
click at [140, 124] on div "Barn" at bounding box center [88, 122] width 114 height 7
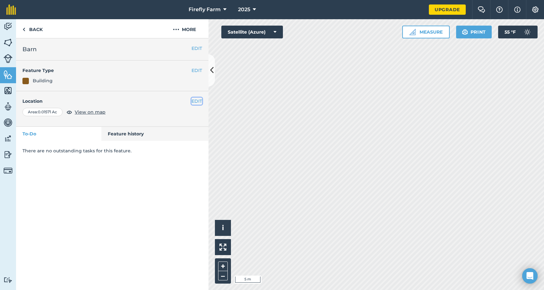
click at [193, 102] on button "EDIT" at bounding box center [196, 101] width 11 height 7
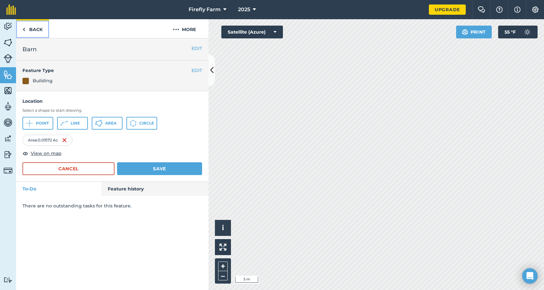
click at [27, 27] on link "Back" at bounding box center [32, 28] width 33 height 19
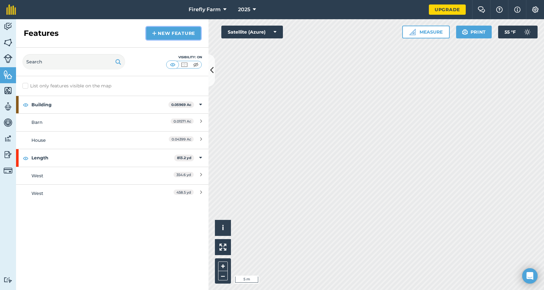
click at [173, 32] on link "New feature" at bounding box center [173, 33] width 54 height 13
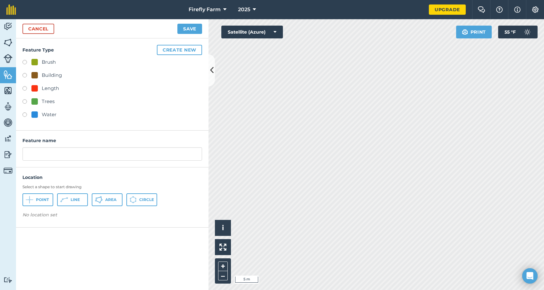
click at [26, 73] on label at bounding box center [26, 76] width 9 height 6
radio input "true"
click at [47, 152] on input "Building" at bounding box center [111, 153] width 179 height 13
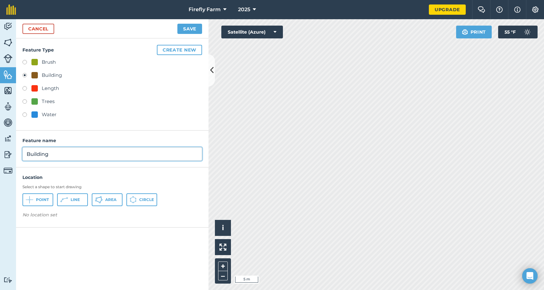
click at [47, 152] on input "Building" at bounding box center [111, 153] width 179 height 13
type input "Run In"
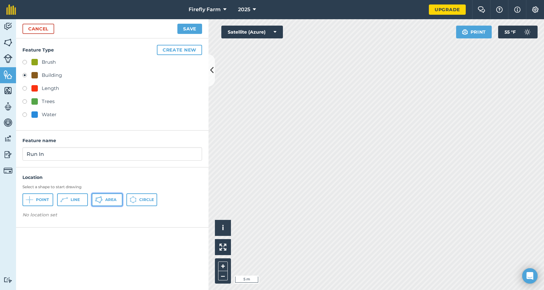
click at [107, 201] on span "Area" at bounding box center [110, 199] width 11 height 5
click at [188, 29] on button "Save" at bounding box center [189, 29] width 25 height 10
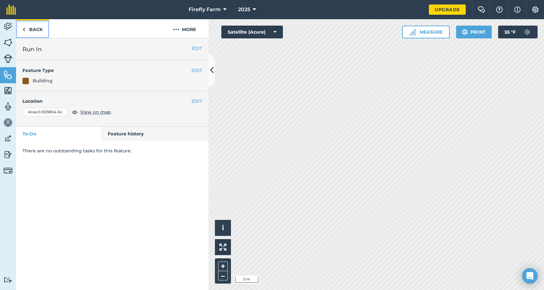
click at [24, 31] on img at bounding box center [23, 30] width 3 height 8
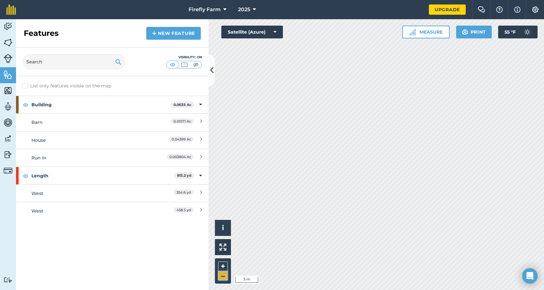
click at [224, 276] on button "–" at bounding box center [223, 275] width 10 height 9
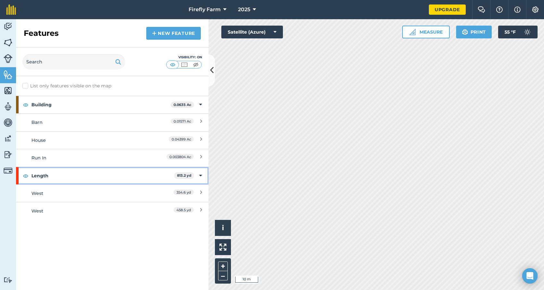
click at [134, 170] on strong "Length" at bounding box center [102, 175] width 143 height 17
click at [134, 170] on strong "Length" at bounding box center [103, 175] width 144 height 17
click at [200, 175] on icon at bounding box center [200, 175] width 3 height 7
click at [200, 175] on icon at bounding box center [201, 175] width 2 height 7
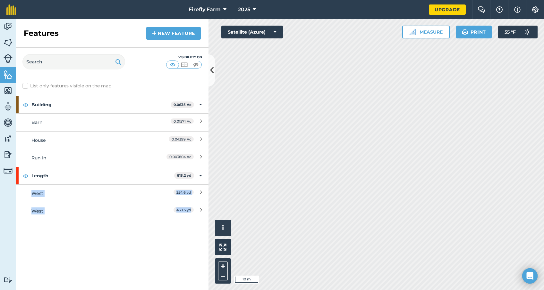
click at [168, 241] on div "List only features visible on the map Building 0.0635 Ac Barn 0.01571 Ac House …" at bounding box center [112, 183] width 192 height 214
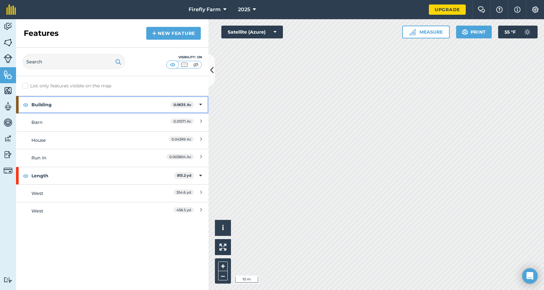
click at [201, 105] on icon at bounding box center [200, 104] width 3 height 7
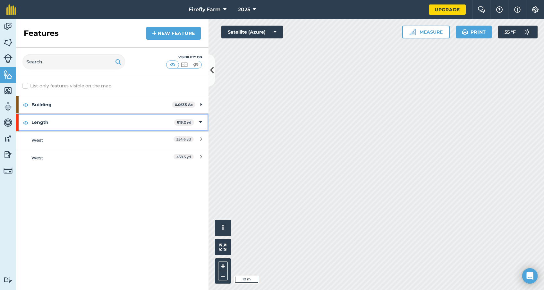
click at [201, 120] on icon at bounding box center [200, 122] width 3 height 7
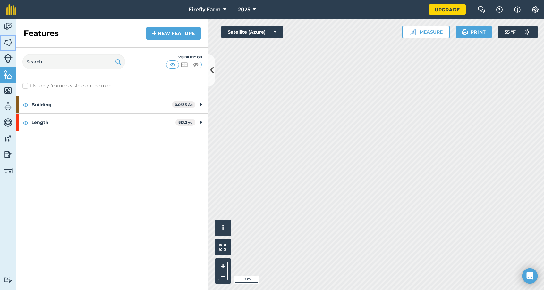
click at [6, 45] on img at bounding box center [8, 43] width 9 height 10
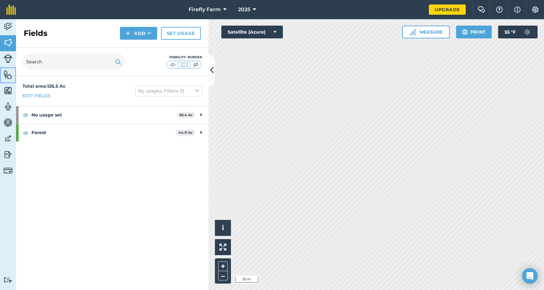
click at [6, 71] on img at bounding box center [8, 75] width 9 height 10
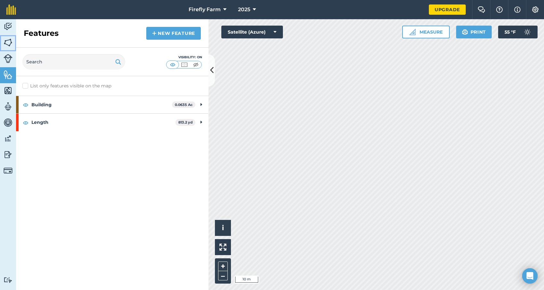
click at [9, 46] on img at bounding box center [8, 43] width 9 height 10
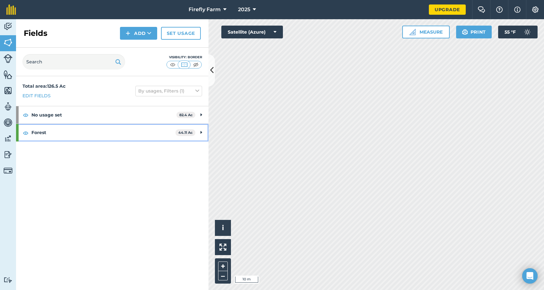
click at [202, 132] on div "Forest 44.11 Ac" at bounding box center [112, 132] width 192 height 17
click at [202, 132] on icon at bounding box center [200, 132] width 3 height 7
click at [146, 128] on strong "Forest" at bounding box center [103, 132] width 144 height 17
click at [146, 128] on strong "Forest" at bounding box center [102, 132] width 143 height 17
click at [44, 129] on strong "Forest" at bounding box center [103, 132] width 144 height 17
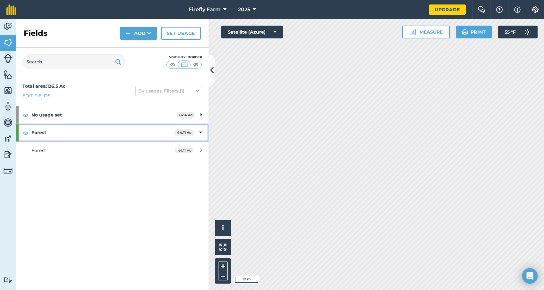
click at [44, 129] on strong "Forest" at bounding box center [102, 132] width 143 height 17
click at [35, 135] on strong "Forest" at bounding box center [103, 132] width 144 height 17
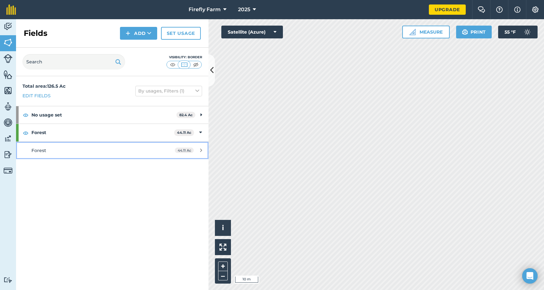
click at [201, 152] on icon at bounding box center [201, 150] width 2 height 5
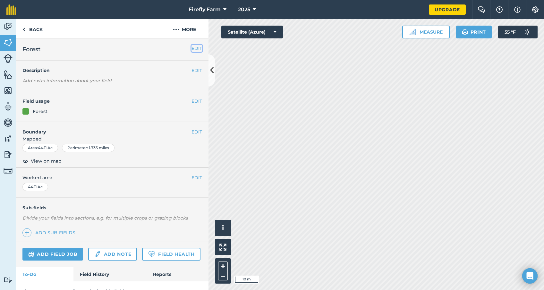
click at [195, 48] on button "EDIT" at bounding box center [196, 48] width 11 height 7
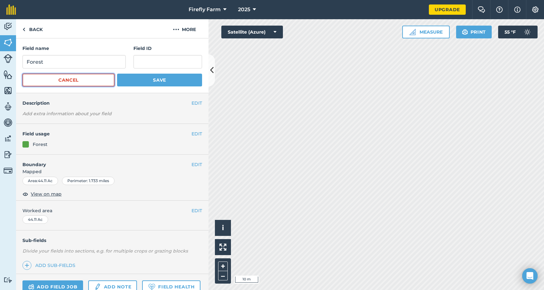
click at [89, 80] on button "Cancel" at bounding box center [68, 80] width 92 height 13
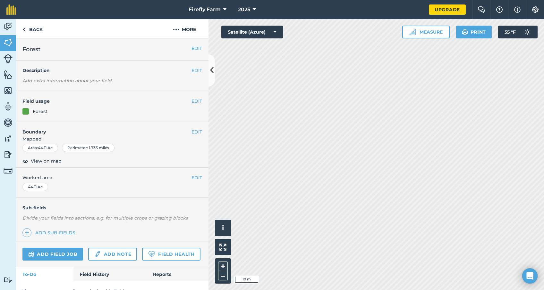
scroll to position [11, 0]
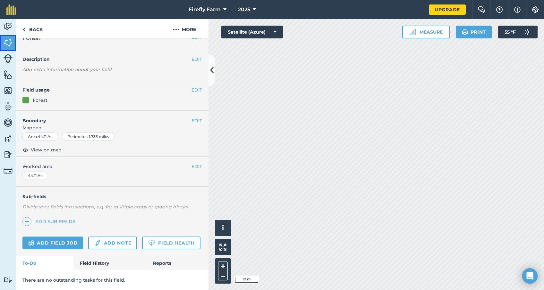
click at [7, 41] on img at bounding box center [8, 43] width 9 height 10
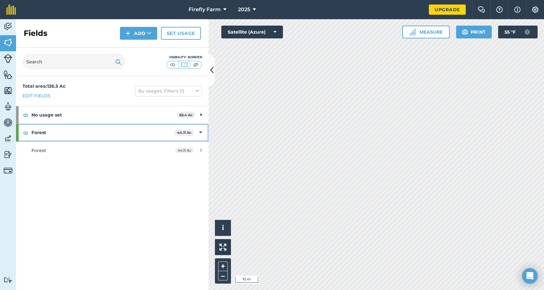
click at [201, 131] on icon at bounding box center [200, 132] width 3 height 7
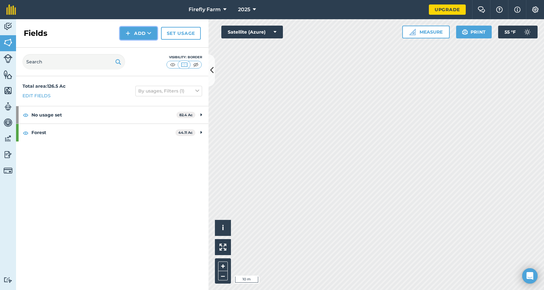
click at [144, 32] on button "Add" at bounding box center [138, 33] width 37 height 13
click at [137, 46] on link "Draw" at bounding box center [138, 48] width 35 height 14
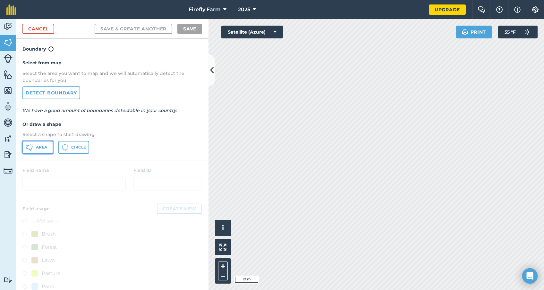
click at [37, 148] on span "Area" at bounding box center [41, 147] width 11 height 5
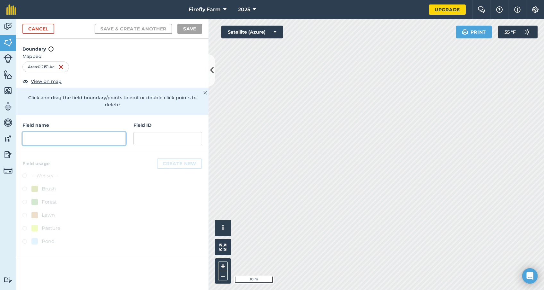
click at [54, 132] on input "text" at bounding box center [73, 138] width 103 height 13
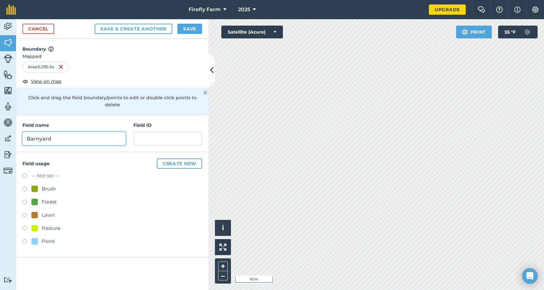
type input "Barnyard"
click at [23, 226] on label at bounding box center [26, 229] width 9 height 6
radio input "true"
click at [28, 132] on input "Barnyard" at bounding box center [73, 138] width 103 height 13
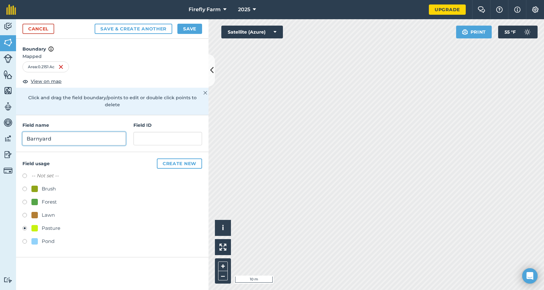
click at [69, 133] on input "Barnyard" at bounding box center [73, 138] width 103 height 13
type input "Barnyard 1"
click at [189, 28] on button "Save" at bounding box center [189, 29] width 25 height 10
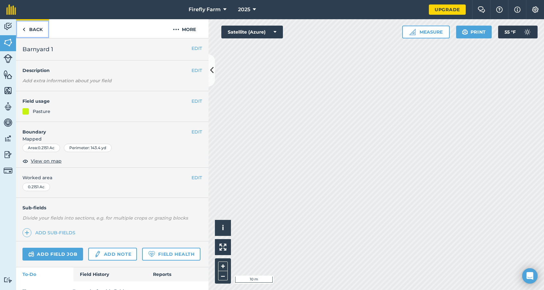
click at [25, 30] on img at bounding box center [23, 30] width 3 height 8
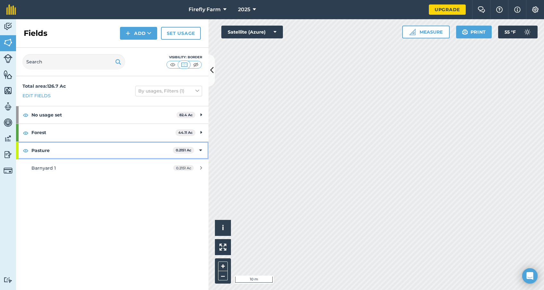
click at [199, 153] on icon at bounding box center [200, 150] width 3 height 7
click at [200, 151] on div "Pasture 0.2151 Ac" at bounding box center [112, 150] width 192 height 17
click at [152, 166] on div "Barnyard 1" at bounding box center [91, 168] width 121 height 7
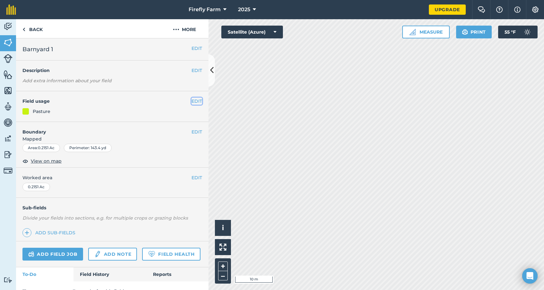
click at [196, 101] on button "EDIT" at bounding box center [196, 101] width 11 height 7
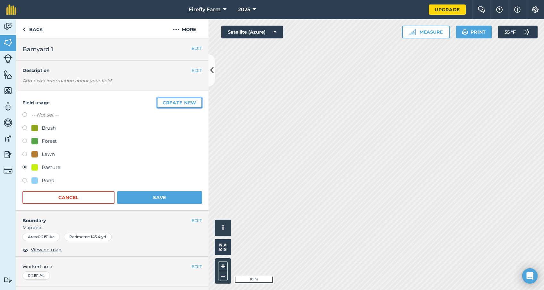
click at [172, 102] on button "Create new" at bounding box center [179, 103] width 45 height 10
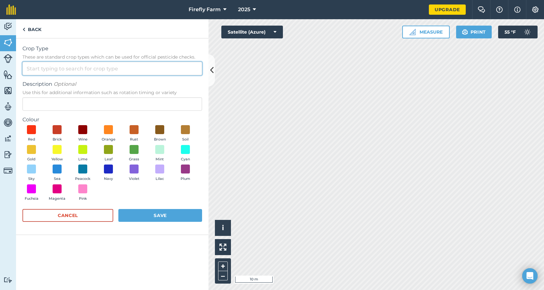
click at [82, 71] on input "Crop Type These are standard crop types which can be used for official pesticid…" at bounding box center [111, 68] width 179 height 13
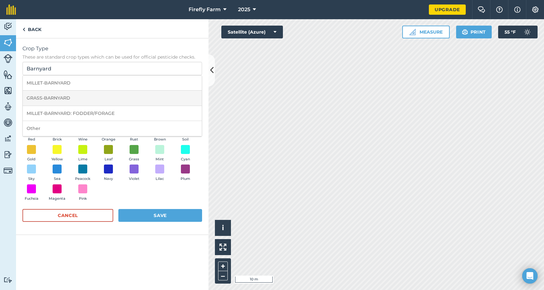
click at [73, 98] on li "GRASS-BARNYARD" at bounding box center [112, 98] width 179 height 15
type input "GRASS-BARNYARD"
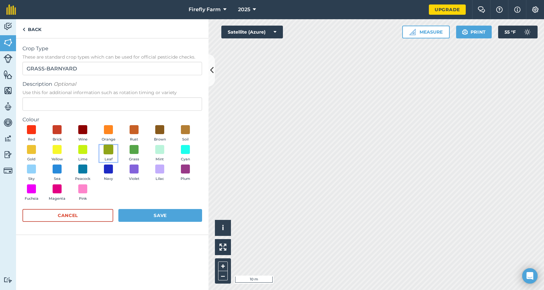
click at [109, 149] on span at bounding box center [109, 150] width 10 height 10
click at [148, 216] on button "Save" at bounding box center [160, 215] width 84 height 13
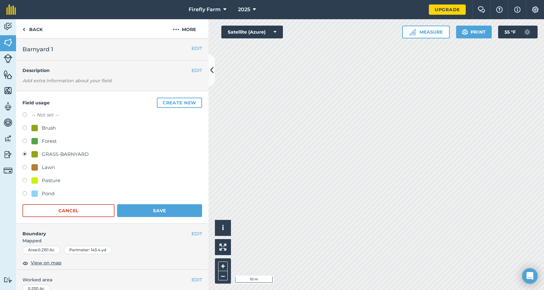
click at [80, 155] on div "GRASS-BARNYARD" at bounding box center [65, 155] width 47 height 8
click at [37, 153] on div at bounding box center [34, 154] width 6 height 6
click at [35, 153] on div at bounding box center [34, 154] width 6 height 6
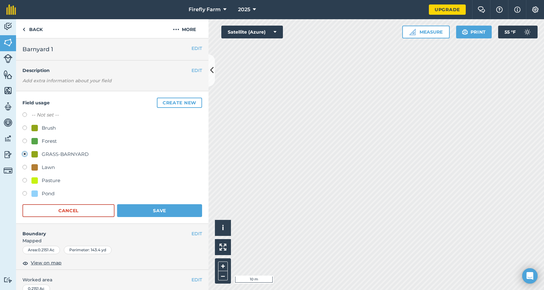
click at [65, 151] on div "GRASS-BARNYARD" at bounding box center [65, 155] width 47 height 8
click at [144, 208] on button "Save" at bounding box center [159, 210] width 85 height 13
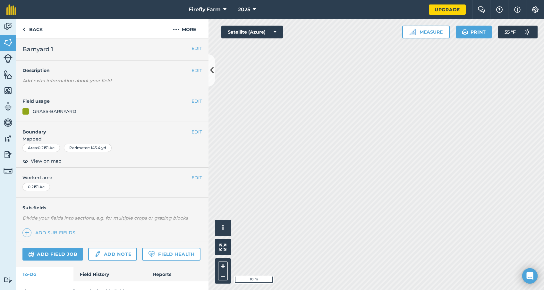
scroll to position [11, 0]
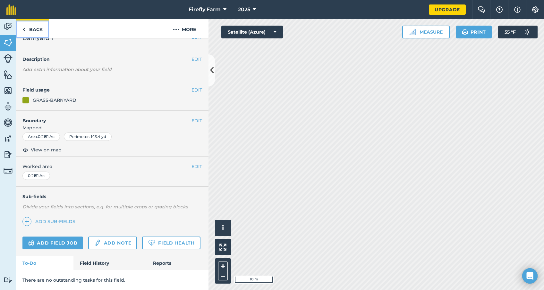
click at [28, 26] on link "Back" at bounding box center [32, 28] width 33 height 19
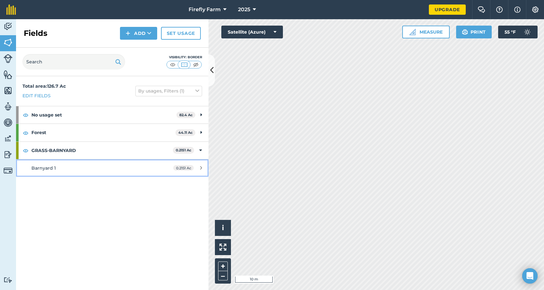
click at [200, 168] on icon at bounding box center [201, 168] width 2 height 5
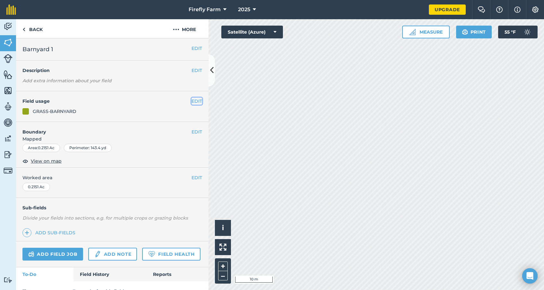
click at [197, 102] on button "EDIT" at bounding box center [196, 101] width 11 height 7
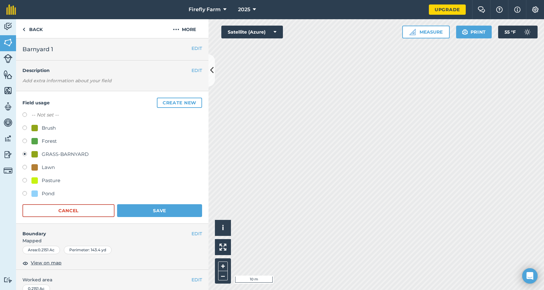
click at [59, 155] on div "GRASS-BARNYARD" at bounding box center [65, 155] width 47 height 8
click at [166, 101] on button "Create new" at bounding box center [179, 103] width 45 height 10
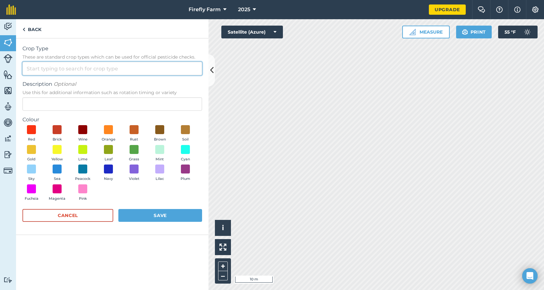
click at [60, 69] on input "Crop Type These are standard crop types which can be used for official pesticid…" at bounding box center [111, 68] width 179 height 13
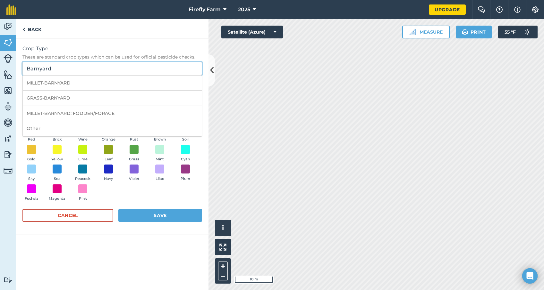
type input "Barnyard"
click at [82, 48] on span "Crop Type" at bounding box center [111, 49] width 179 height 8
click at [82, 62] on input "Barnyard" at bounding box center [111, 68] width 179 height 13
click at [90, 45] on span "Crop Type" at bounding box center [111, 49] width 179 height 8
click at [90, 62] on input "Barnyard" at bounding box center [111, 68] width 179 height 13
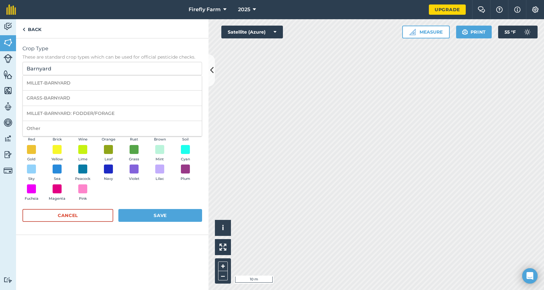
click at [21, 150] on div "Crop Type These are standard crop types which can be used for official pesticid…" at bounding box center [112, 136] width 192 height 197
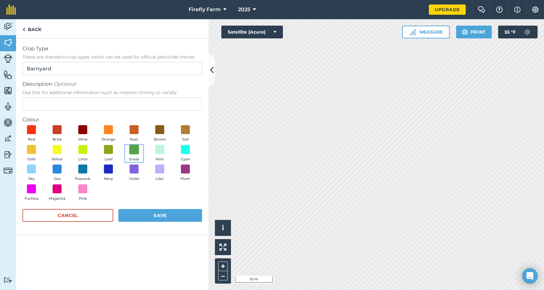
click at [136, 150] on span at bounding box center [134, 150] width 10 height 10
click at [142, 216] on button "Save" at bounding box center [160, 215] width 84 height 13
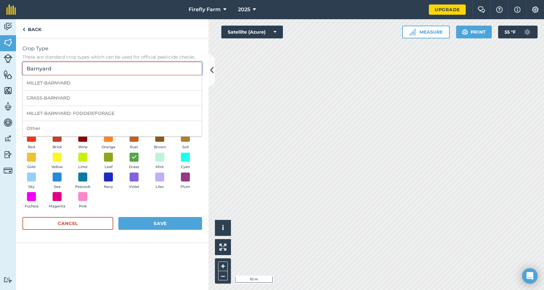
click at [97, 68] on input "Barnyard" at bounding box center [111, 68] width 179 height 13
click at [112, 48] on span "Crop Type" at bounding box center [111, 49] width 179 height 8
click at [112, 62] on input "Barnyard" at bounding box center [111, 68] width 179 height 13
click at [61, 222] on button "Cancel" at bounding box center [67, 223] width 91 height 13
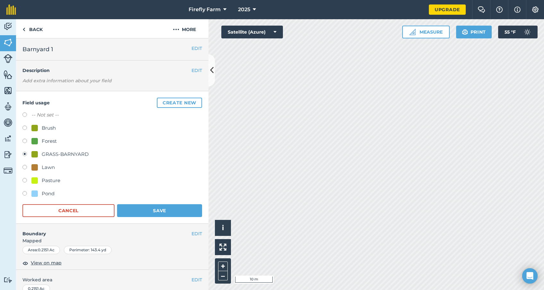
click at [34, 155] on div at bounding box center [34, 154] width 6 height 6
click at [170, 105] on button "Create new" at bounding box center [179, 103] width 45 height 10
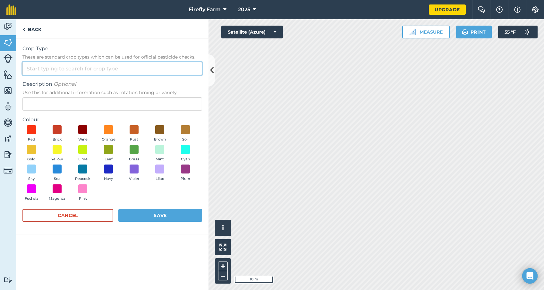
click at [40, 71] on input "Crop Type These are standard crop types which can be used for official pesticid…" at bounding box center [111, 68] width 179 height 13
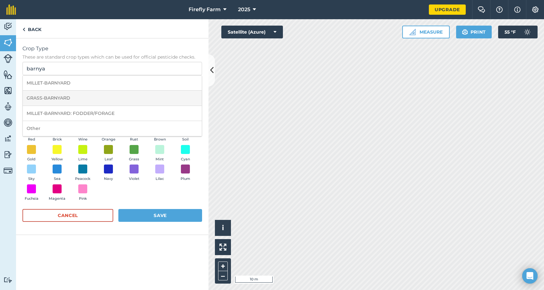
click at [48, 100] on li "GRASS-BARNYARD" at bounding box center [112, 98] width 179 height 15
type input "GRASS-BARNYARD"
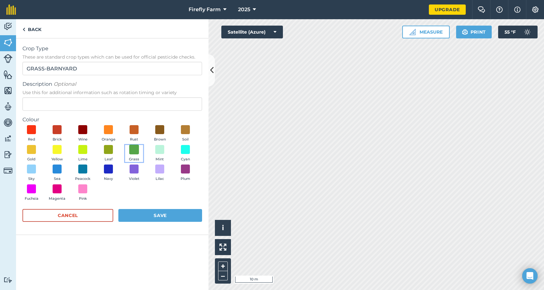
click at [134, 148] on span at bounding box center [134, 150] width 10 height 10
click at [145, 218] on button "Save" at bounding box center [160, 215] width 84 height 13
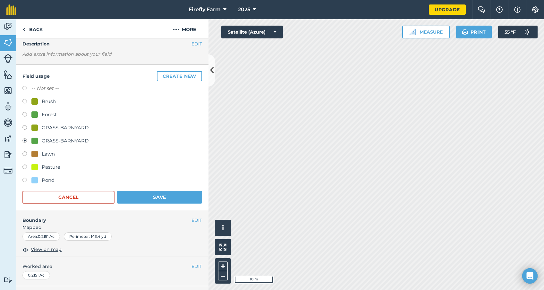
scroll to position [30, 0]
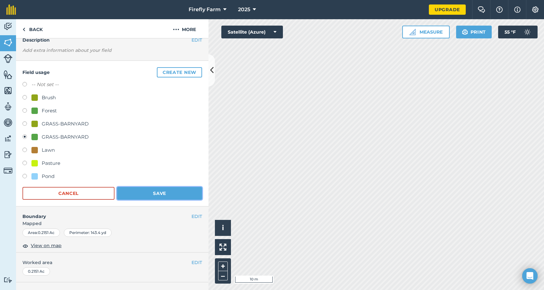
click at [140, 192] on button "Save" at bounding box center [159, 193] width 85 height 13
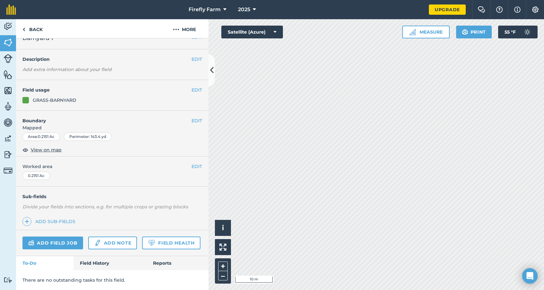
scroll to position [11, 0]
click at [22, 29] on img at bounding box center [23, 30] width 3 height 8
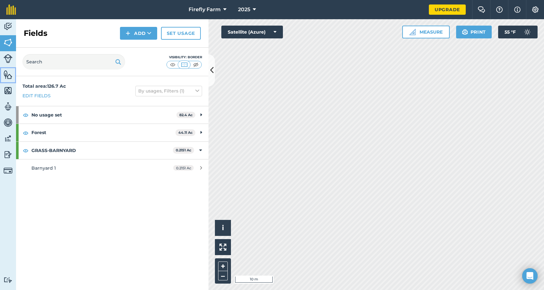
click at [9, 75] on img at bounding box center [8, 75] width 9 height 10
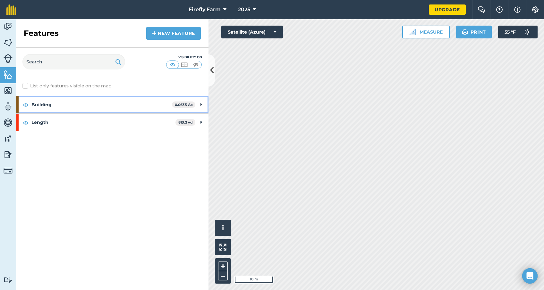
click at [201, 103] on icon at bounding box center [201, 104] width 2 height 7
click at [201, 103] on icon at bounding box center [200, 104] width 3 height 7
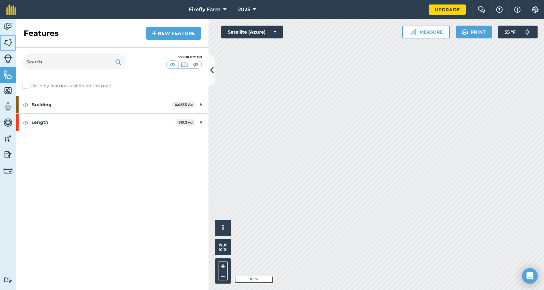
click at [7, 43] on img at bounding box center [8, 43] width 9 height 10
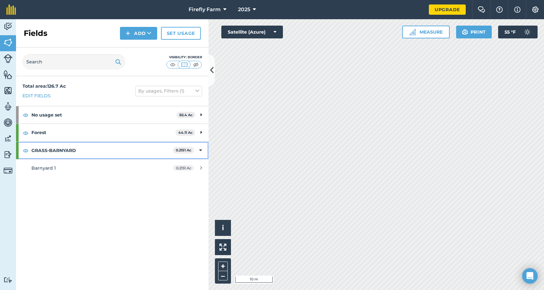
click at [201, 150] on icon at bounding box center [200, 150] width 3 height 7
click at [136, 33] on button "Add" at bounding box center [138, 33] width 37 height 13
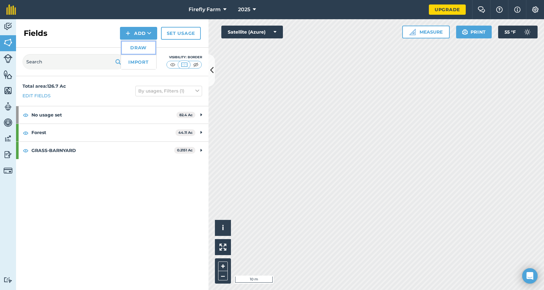
click at [135, 48] on link "Draw" at bounding box center [138, 48] width 35 height 14
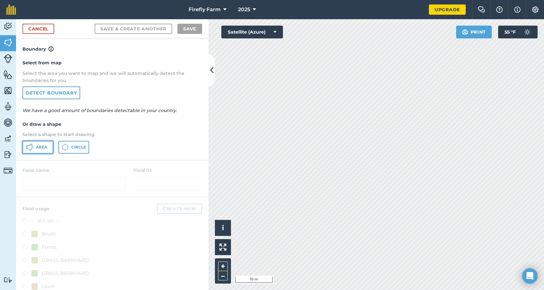
click at [42, 146] on span "Area" at bounding box center [41, 147] width 11 height 5
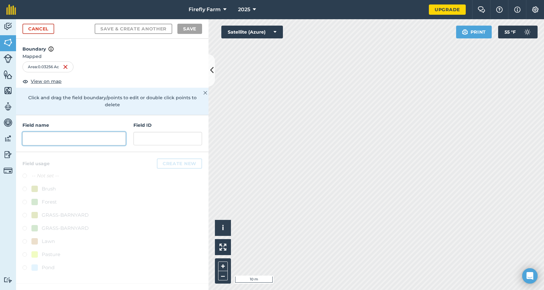
click at [63, 132] on input "text" at bounding box center [73, 138] width 103 height 13
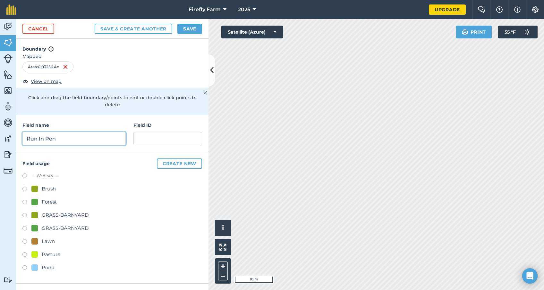
type input "Run In Pen"
click at [25, 226] on label at bounding box center [26, 229] width 9 height 6
radio input "true"
click at [189, 29] on button "Save" at bounding box center [189, 29] width 25 height 10
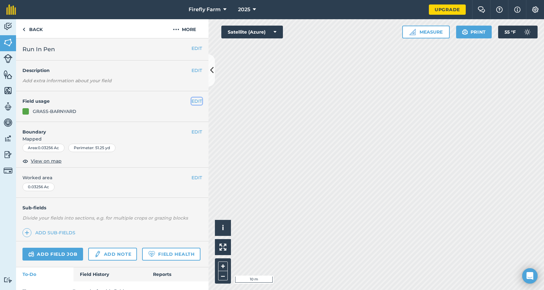
click at [200, 101] on button "EDIT" at bounding box center [196, 101] width 11 height 7
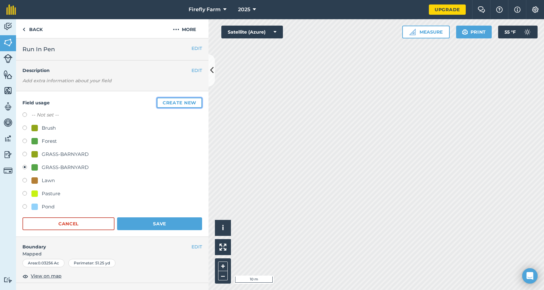
click at [177, 106] on button "Create new" at bounding box center [179, 103] width 45 height 10
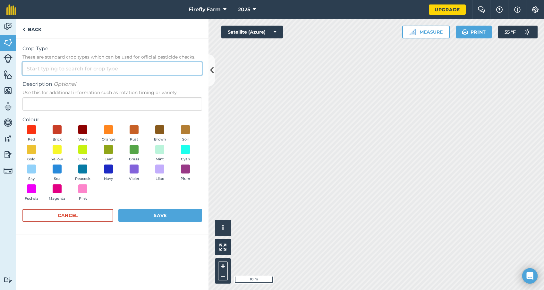
click at [71, 67] on input "Crop Type These are standard crop types which can be used for official pesticid…" at bounding box center [111, 68] width 179 height 13
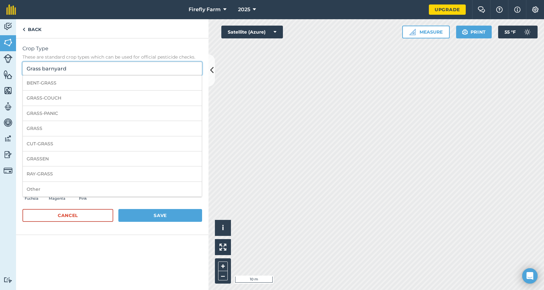
click at [43, 69] on input "Grass barnyard" at bounding box center [111, 68] width 179 height 13
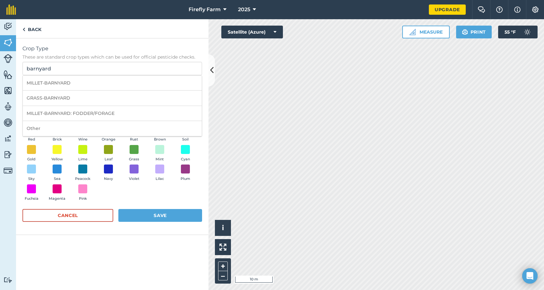
click at [55, 98] on li "GRASS-BARNYARD" at bounding box center [112, 98] width 179 height 15
type input "GRASS-BARNYARD"
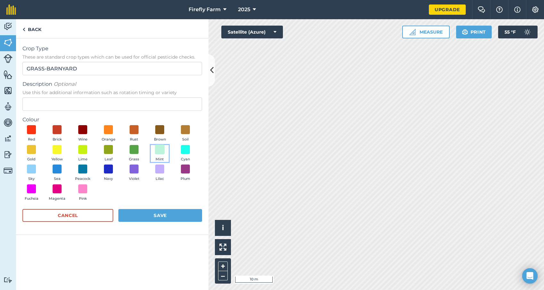
click at [159, 152] on span at bounding box center [160, 150] width 10 height 10
click at [153, 215] on button "Save" at bounding box center [160, 215] width 84 height 13
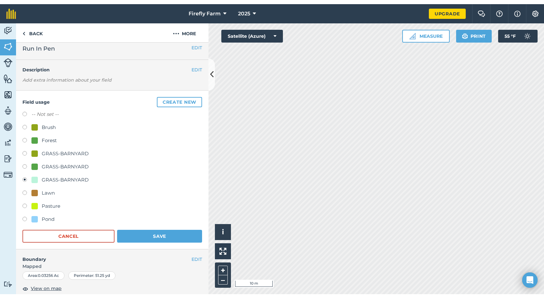
scroll to position [2, 0]
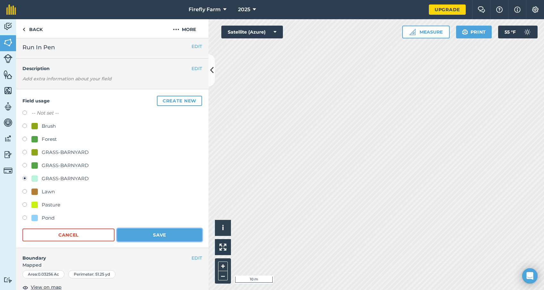
click at [162, 234] on button "Save" at bounding box center [159, 235] width 85 height 13
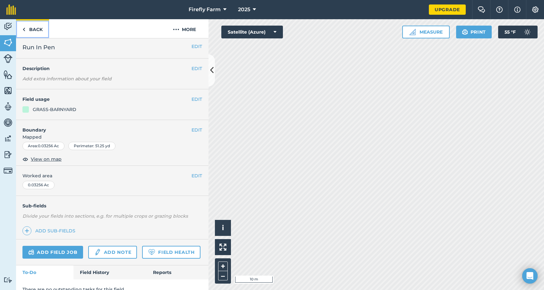
click at [26, 29] on link "Back" at bounding box center [32, 28] width 33 height 19
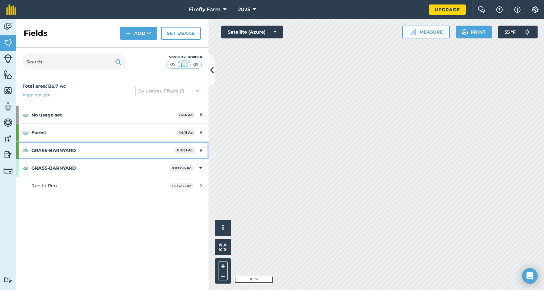
click at [202, 151] on div "GRASS-BARNYARD 0.2151 Ac" at bounding box center [112, 150] width 192 height 17
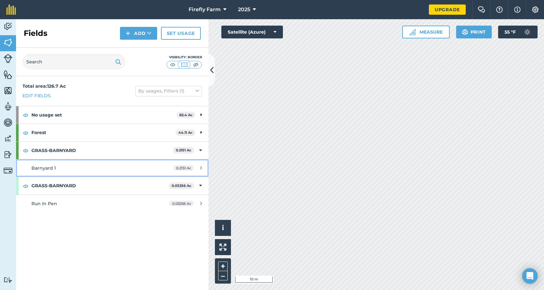
click at [201, 166] on icon at bounding box center [201, 168] width 2 height 5
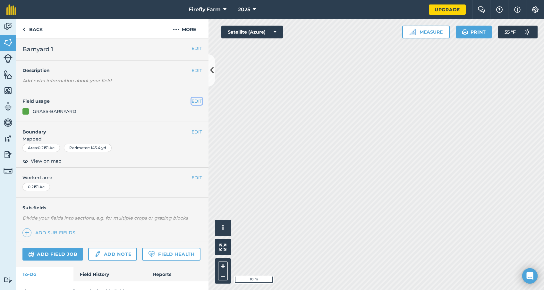
click at [196, 100] on button "EDIT" at bounding box center [196, 101] width 11 height 7
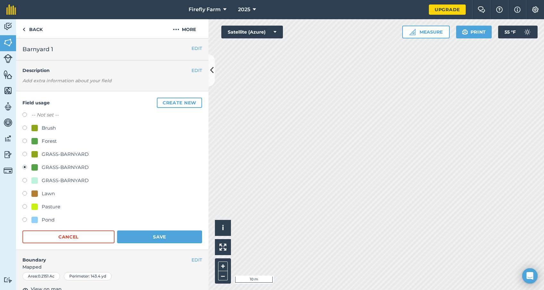
click at [24, 181] on label at bounding box center [26, 181] width 9 height 6
radio input "true"
radio input "false"
click at [169, 240] on button "Save" at bounding box center [159, 237] width 85 height 13
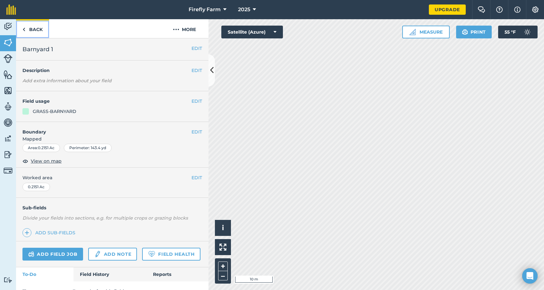
click at [25, 27] on img at bounding box center [23, 30] width 3 height 8
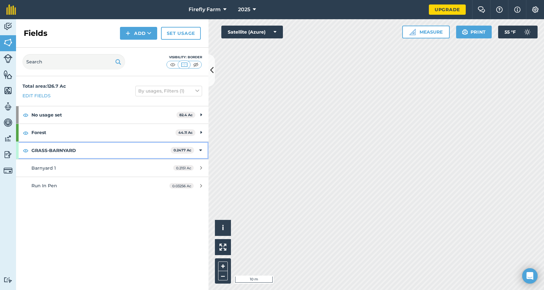
click at [201, 150] on icon at bounding box center [200, 150] width 3 height 7
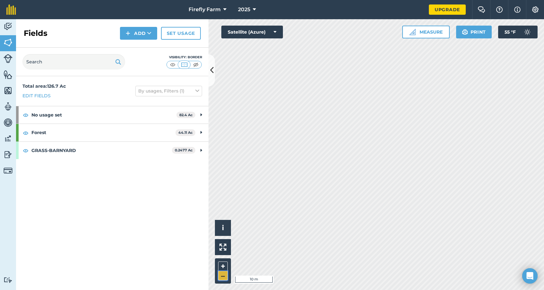
click at [223, 274] on button "–" at bounding box center [223, 275] width 10 height 9
click at [224, 264] on button "+" at bounding box center [223, 267] width 10 height 10
click at [141, 30] on button "Add" at bounding box center [138, 33] width 37 height 13
click at [137, 46] on link "Draw" at bounding box center [138, 48] width 35 height 14
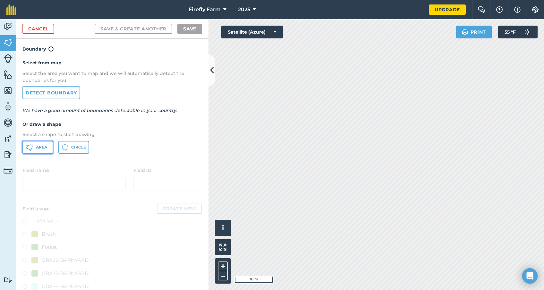
click at [39, 147] on span "Area" at bounding box center [41, 147] width 11 height 5
click at [40, 29] on link "Cancel" at bounding box center [38, 29] width 32 height 10
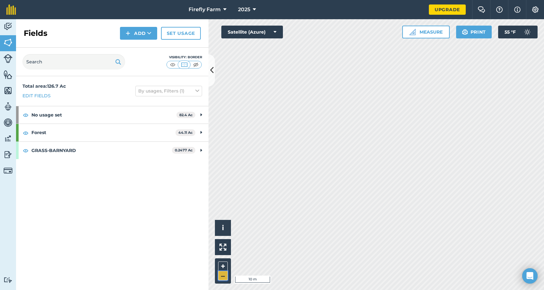
click at [226, 278] on button "–" at bounding box center [223, 275] width 10 height 9
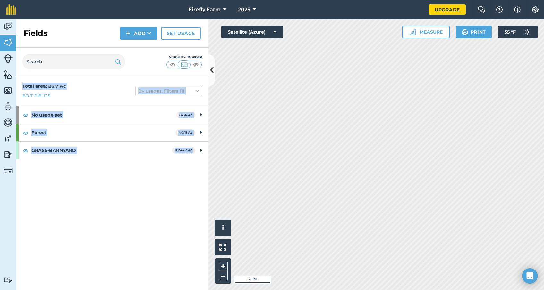
click at [208, 71] on div "Fields Add Set usage Visibility: Border Total area : 126.7 Ac Edit fields By us…" at bounding box center [112, 154] width 192 height 271
click at [211, 71] on icon at bounding box center [212, 70] width 4 height 11
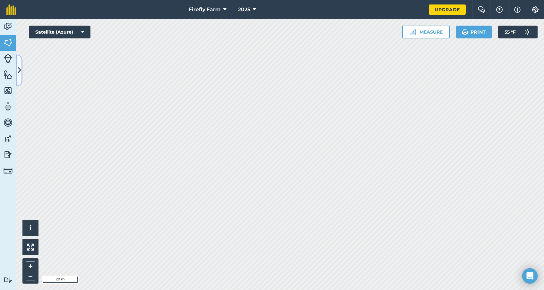
click at [21, 71] on icon at bounding box center [20, 70] width 4 height 11
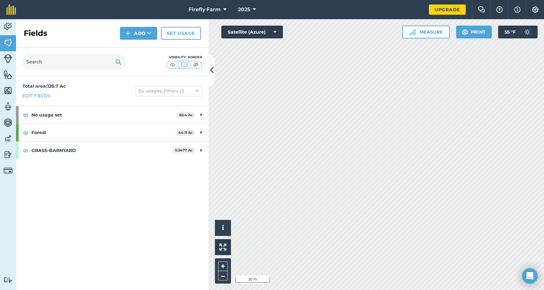
click at [139, 69] on div "Visibility: Border" at bounding box center [112, 62] width 192 height 29
click at [140, 33] on button "Add" at bounding box center [138, 33] width 37 height 13
click at [137, 48] on link "Draw" at bounding box center [138, 48] width 35 height 14
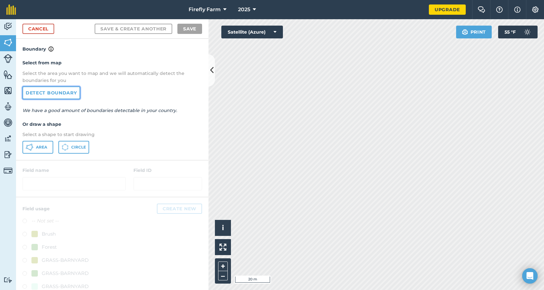
click at [57, 90] on link "Detect boundary" at bounding box center [51, 93] width 58 height 13
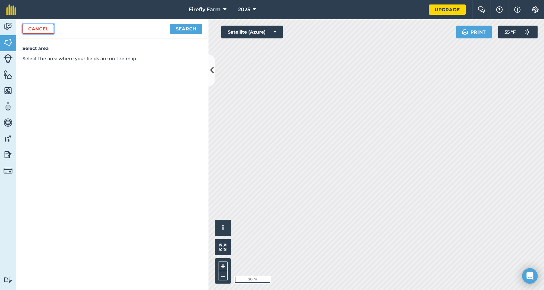
click at [42, 29] on link "Cancel" at bounding box center [38, 29] width 32 height 10
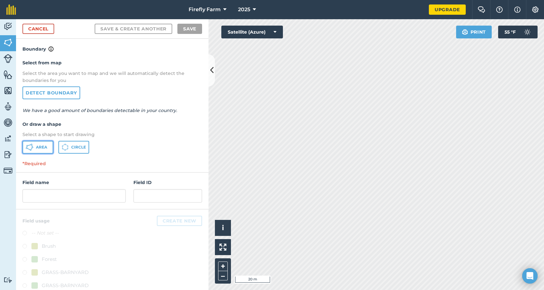
click at [40, 148] on span "Area" at bounding box center [41, 147] width 11 height 5
click at [36, 30] on link "Cancel" at bounding box center [38, 29] width 32 height 10
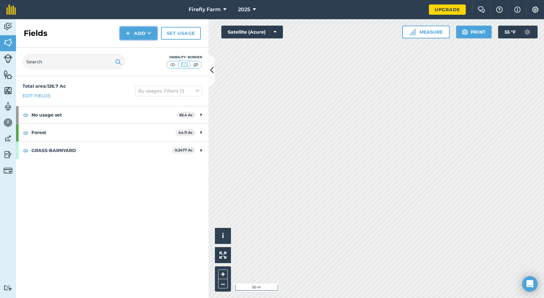
click at [147, 32] on icon at bounding box center [149, 33] width 4 height 6
click at [137, 50] on link "Draw" at bounding box center [138, 48] width 35 height 14
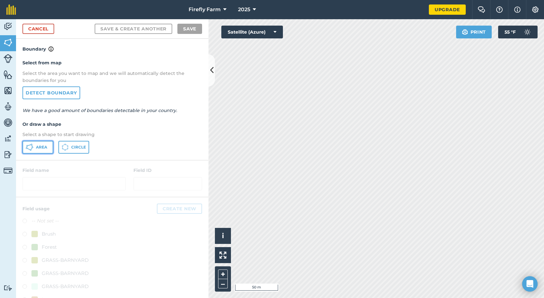
click at [38, 149] on span "Area" at bounding box center [41, 147] width 11 height 5
click at [282, 28] on button "Satellite (Azure)" at bounding box center [252, 32] width 62 height 13
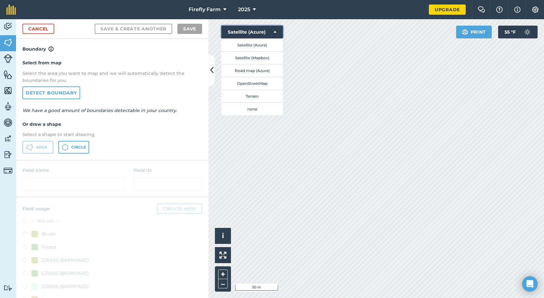
click at [275, 31] on icon at bounding box center [274, 32] width 3 height 6
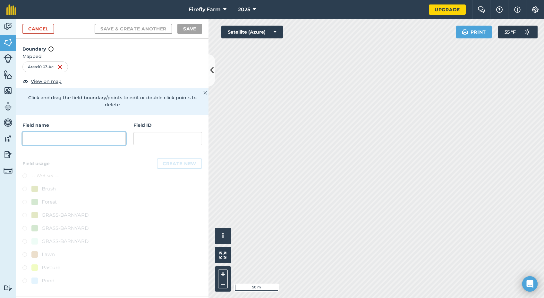
click at [50, 133] on input "text" at bounding box center [73, 138] width 103 height 13
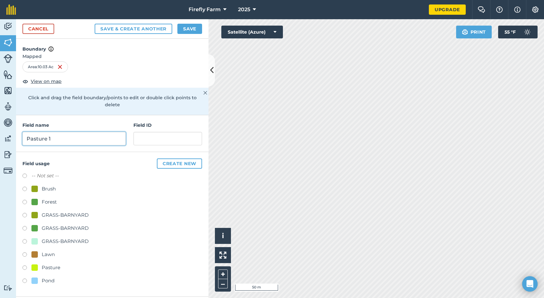
type input "Pasture 1"
click at [23, 266] on label at bounding box center [26, 269] width 9 height 6
radio input "true"
click at [192, 32] on button "Save" at bounding box center [189, 29] width 25 height 10
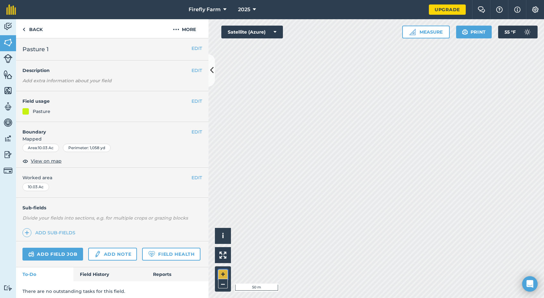
click at [220, 276] on button "+" at bounding box center [223, 275] width 10 height 10
click at [221, 276] on button "+" at bounding box center [223, 275] width 10 height 10
click at [195, 131] on button "EDIT" at bounding box center [196, 131] width 11 height 7
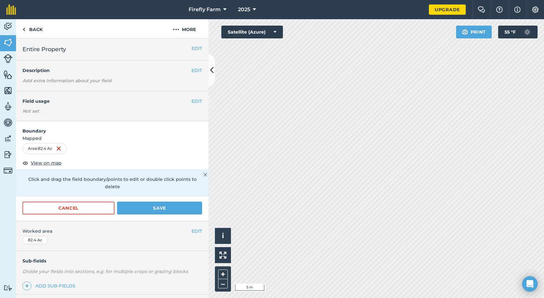
click at [91, 146] on div "Area : 82.4 Ac" at bounding box center [111, 148] width 179 height 11
click at [26, 27] on link "Back" at bounding box center [32, 28] width 33 height 19
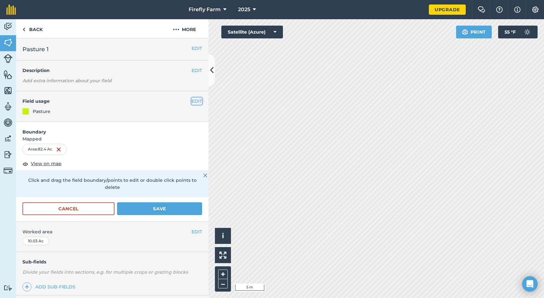
click at [197, 101] on button "EDIT" at bounding box center [196, 101] width 11 height 7
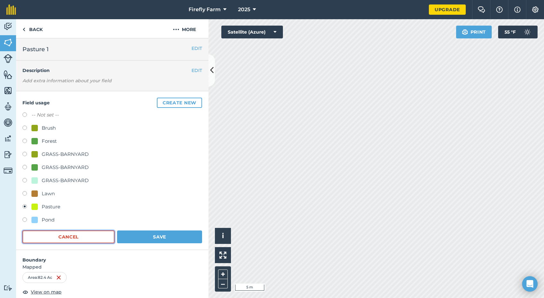
click at [81, 237] on button "Cancel" at bounding box center [68, 237] width 92 height 13
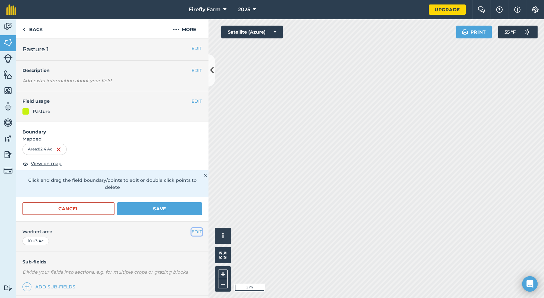
click at [196, 229] on button "EDIT" at bounding box center [196, 232] width 11 height 7
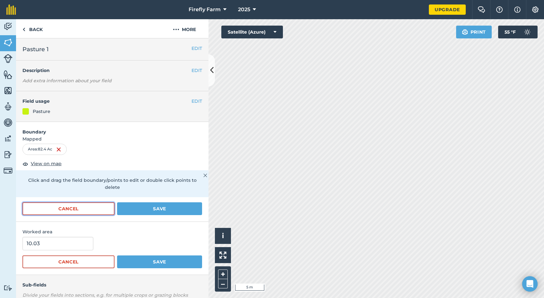
click at [82, 204] on button "Cancel" at bounding box center [68, 209] width 92 height 13
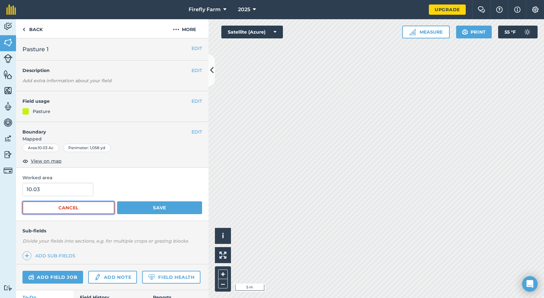
click at [74, 208] on button "Cancel" at bounding box center [68, 208] width 92 height 13
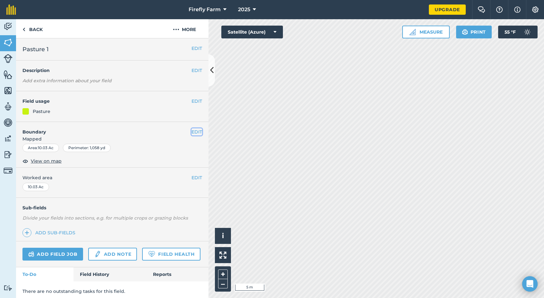
click at [197, 132] on button "EDIT" at bounding box center [196, 132] width 11 height 7
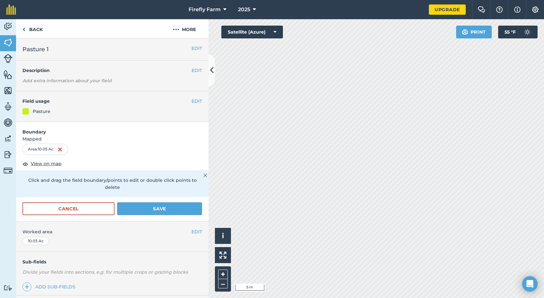
click at [358, 290] on html "Firefly Farm 2025 Upgrade Farm Chat Help Info Settings Map printing is not avai…" at bounding box center [272, 149] width 544 height 298
click at [419, 290] on html "Firefly Farm 2025 Upgrade Farm Chat Help Info Settings Map printing is not avai…" at bounding box center [272, 149] width 544 height 298
click at [419, 85] on html "Firefly Farm 2025 Upgrade Farm Chat Help Info Settings Map printing is not avai…" at bounding box center [272, 149] width 544 height 298
click at [263, 26] on div "Click to start drawing i © 2025 TomTom, Microsoft 5 m + – Satellite (Azure) Pri…" at bounding box center [375, 158] width 335 height 279
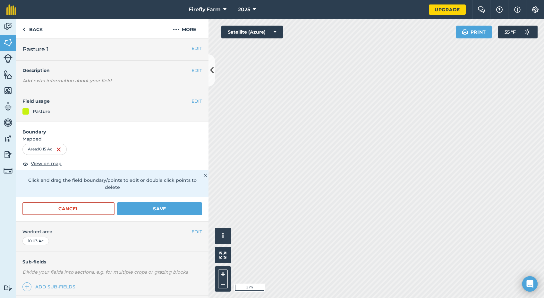
click at [205, 68] on div "Activity Fields Livestock Features Maps Team Vehicles Data Reporting Billing Tu…" at bounding box center [272, 158] width 544 height 279
click at [222, 283] on button "–" at bounding box center [223, 284] width 10 height 9
click at [144, 203] on button "Save" at bounding box center [159, 209] width 85 height 13
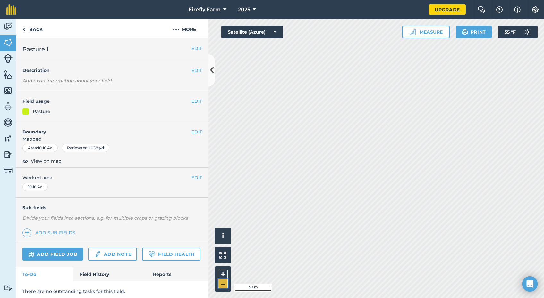
click at [221, 283] on button "–" at bounding box center [223, 284] width 10 height 9
click at [25, 29] on img at bounding box center [23, 30] width 3 height 8
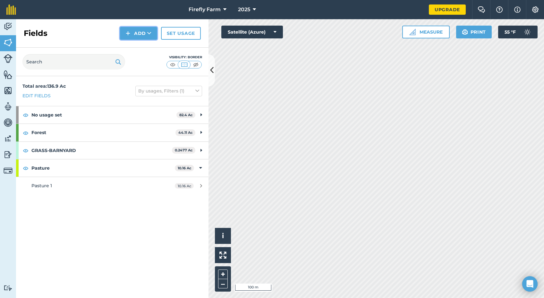
click at [138, 30] on button "Add" at bounding box center [138, 33] width 37 height 13
click at [224, 273] on button "+" at bounding box center [223, 275] width 10 height 10
click at [147, 34] on icon at bounding box center [149, 33] width 4 height 6
click at [138, 47] on link "Draw" at bounding box center [138, 48] width 35 height 14
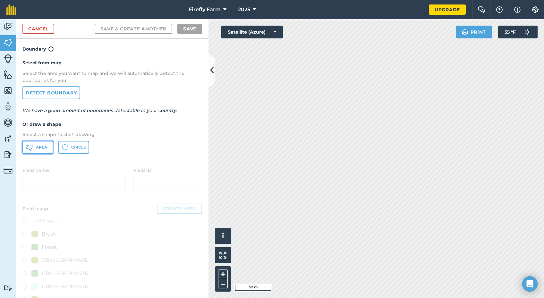
click at [37, 151] on button "Area" at bounding box center [37, 147] width 31 height 13
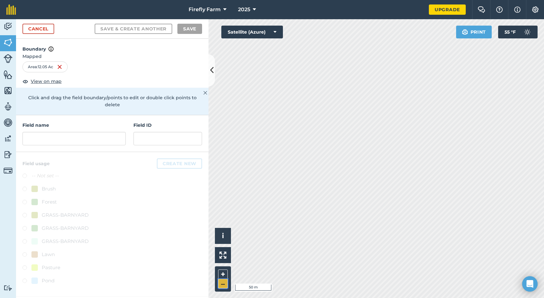
click at [222, 284] on button "–" at bounding box center [223, 284] width 10 height 9
click at [220, 274] on button "+" at bounding box center [223, 275] width 10 height 10
click at [74, 132] on input "text" at bounding box center [73, 138] width 103 height 13
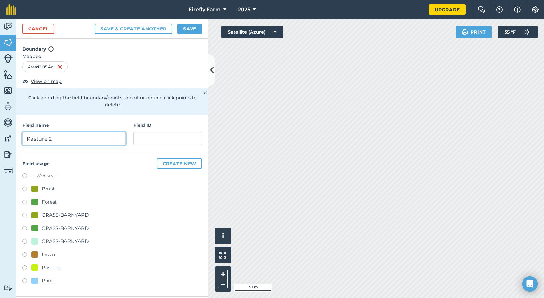
type input "Pasture 2"
click at [24, 266] on label at bounding box center [26, 269] width 9 height 6
radio input "true"
click at [192, 26] on button "Save" at bounding box center [189, 29] width 25 height 10
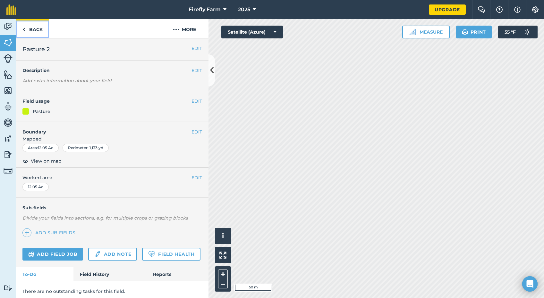
click at [29, 29] on link "Back" at bounding box center [32, 28] width 33 height 19
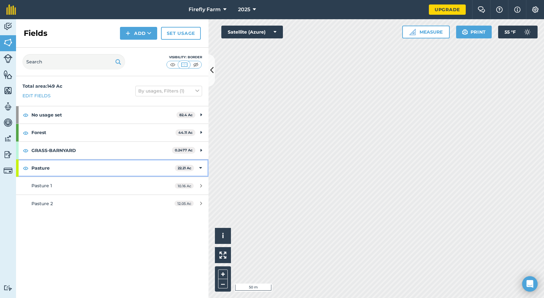
click at [200, 167] on icon at bounding box center [200, 168] width 3 height 7
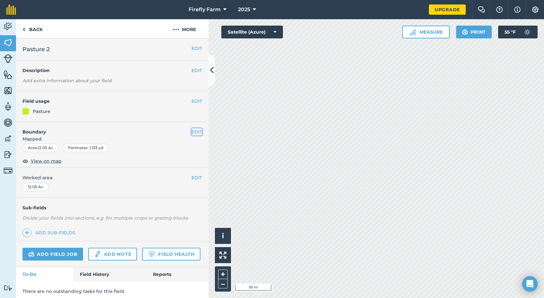
click at [196, 132] on button "EDIT" at bounding box center [196, 132] width 11 height 7
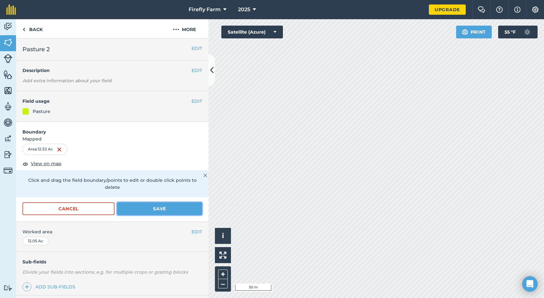
click at [142, 203] on button "Save" at bounding box center [159, 209] width 85 height 13
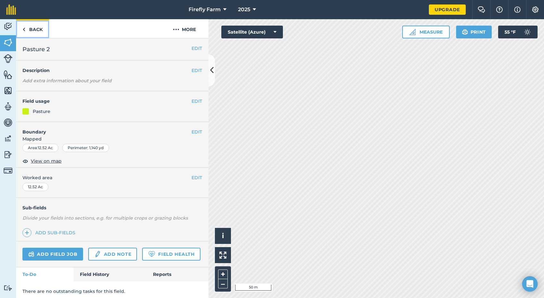
click at [29, 28] on link "Back" at bounding box center [32, 28] width 33 height 19
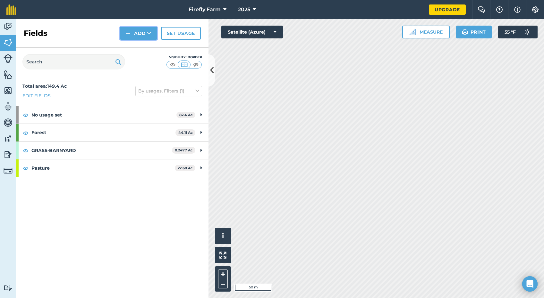
click at [140, 34] on button "Add" at bounding box center [138, 33] width 37 height 13
click at [132, 48] on link "Draw" at bounding box center [138, 48] width 35 height 14
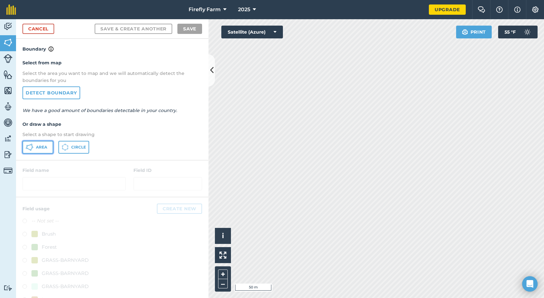
click at [46, 144] on button "Area" at bounding box center [37, 147] width 31 height 13
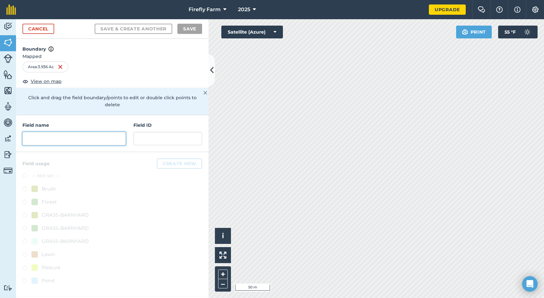
click at [42, 132] on input "text" at bounding box center [73, 138] width 103 height 13
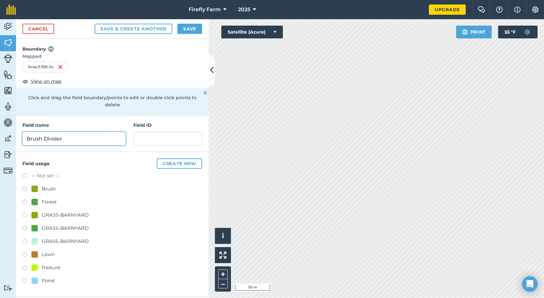
type input "Brush Divider"
click at [24, 187] on label at bounding box center [26, 190] width 9 height 6
radio input "true"
click at [189, 26] on button "Save" at bounding box center [189, 29] width 25 height 10
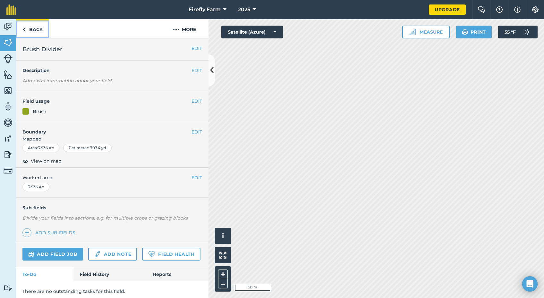
click at [27, 30] on link "Back" at bounding box center [32, 28] width 33 height 19
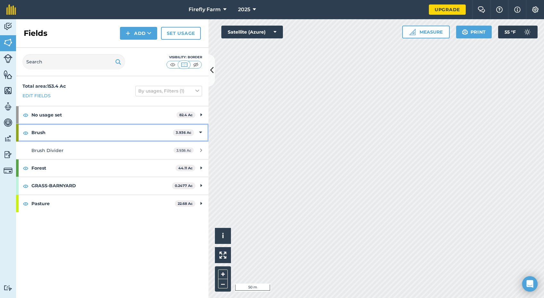
click at [199, 133] on icon at bounding box center [200, 132] width 3 height 7
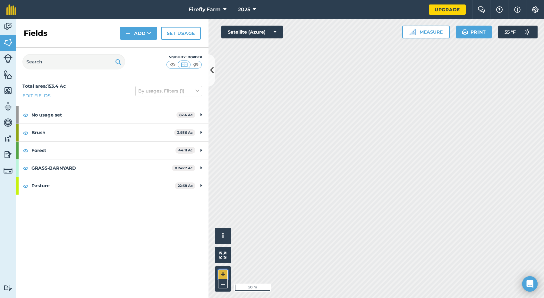
click at [221, 274] on button "+" at bounding box center [223, 275] width 10 height 10
click at [111, 136] on strong "Brush" at bounding box center [102, 132] width 143 height 17
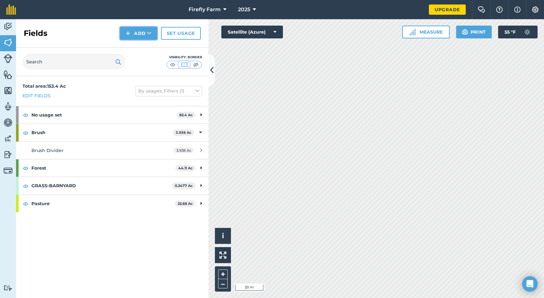
click at [138, 35] on button "Add" at bounding box center [138, 33] width 37 height 13
click at [134, 46] on link "Draw" at bounding box center [138, 48] width 35 height 14
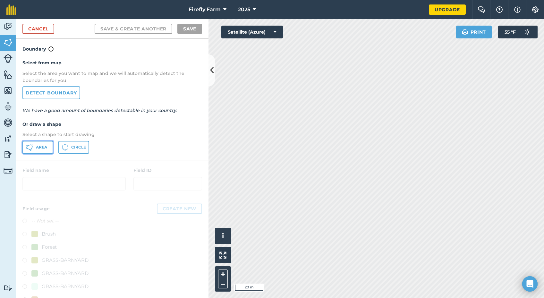
click at [33, 146] on icon at bounding box center [30, 148] width 8 height 8
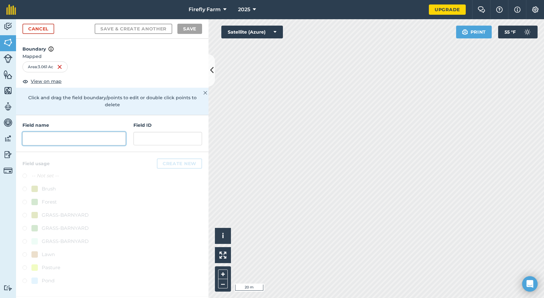
click at [62, 134] on input "text" at bounding box center [73, 138] width 103 height 13
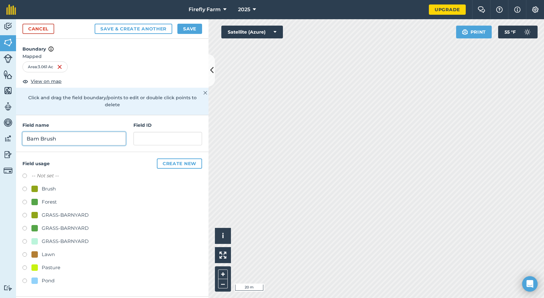
type input "Bam Brush"
click at [25, 187] on label at bounding box center [26, 190] width 9 height 6
radio input "true"
click at [190, 27] on button "Save" at bounding box center [189, 29] width 25 height 10
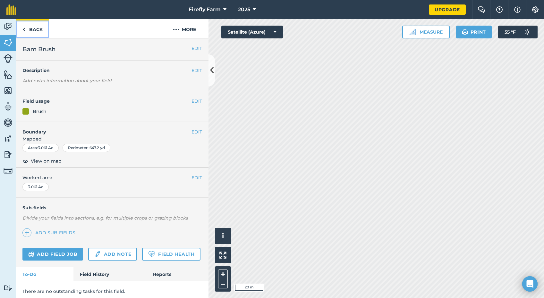
click at [29, 29] on link "Back" at bounding box center [32, 28] width 33 height 19
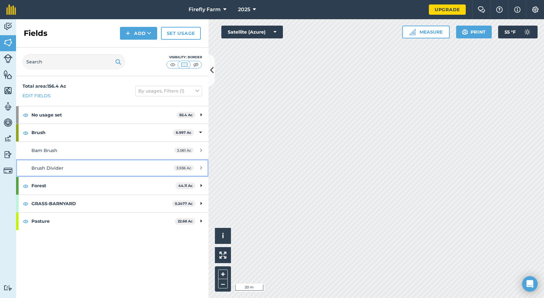
click at [198, 165] on link "Brush Divider 3.936 Ac" at bounding box center [112, 168] width 192 height 17
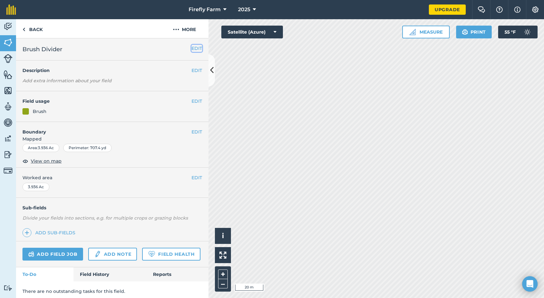
click at [197, 46] on button "EDIT" at bounding box center [196, 48] width 11 height 7
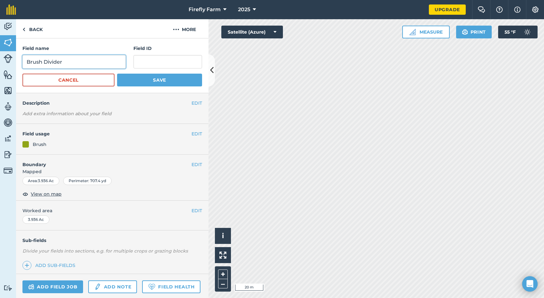
click at [44, 60] on input "Brush Divider" at bounding box center [73, 61] width 103 height 13
click at [58, 63] on input "Divider" at bounding box center [73, 61] width 103 height 13
type input "Divider Brush"
click at [171, 85] on button "Save" at bounding box center [159, 80] width 85 height 13
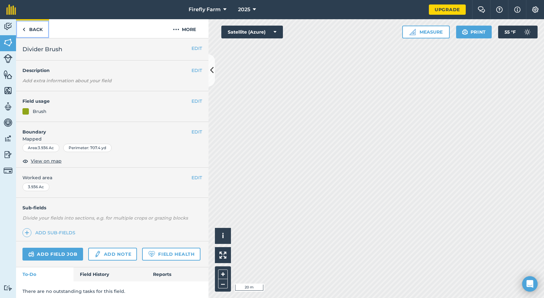
click at [32, 29] on link "Back" at bounding box center [32, 28] width 33 height 19
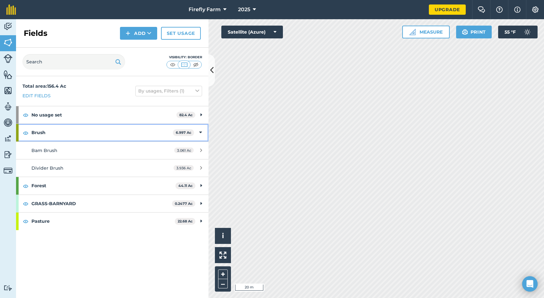
click at [202, 133] on div "Brush 6.997 Ac" at bounding box center [112, 132] width 192 height 17
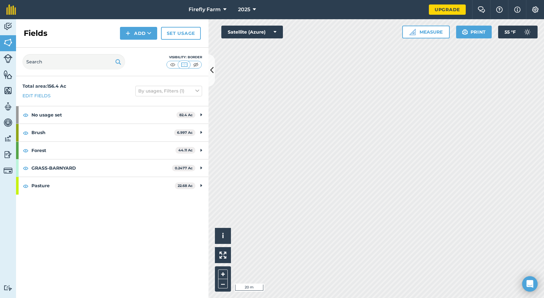
click at [228, 283] on div "+ –" at bounding box center [223, 279] width 16 height 25
click at [225, 283] on button "–" at bounding box center [223, 284] width 10 height 9
click at [224, 272] on button "+" at bounding box center [223, 275] width 10 height 10
click at [223, 285] on button "–" at bounding box center [223, 284] width 10 height 9
click at [140, 32] on button "Add" at bounding box center [138, 33] width 37 height 13
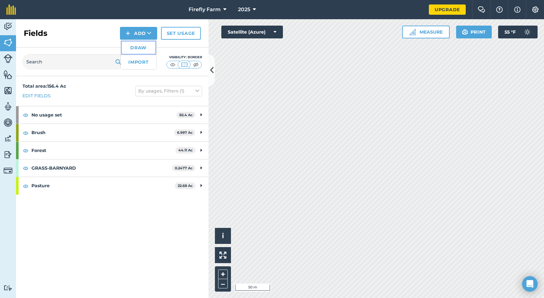
click at [139, 45] on link "Draw" at bounding box center [138, 48] width 35 height 14
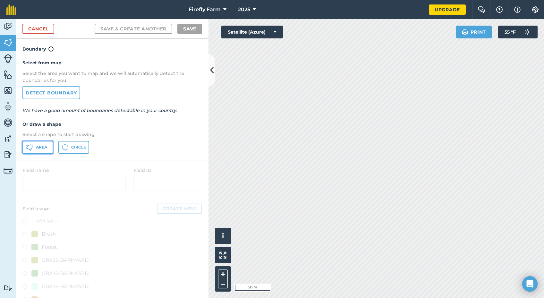
click at [39, 149] on span "Area" at bounding box center [41, 147] width 11 height 5
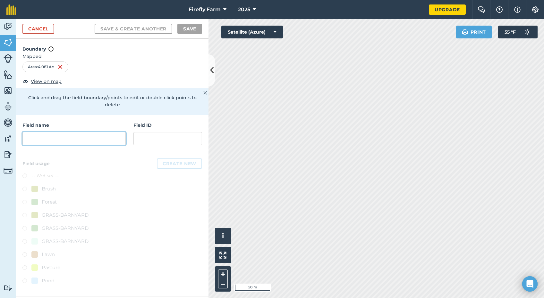
click at [88, 133] on input "text" at bounding box center [73, 138] width 103 height 13
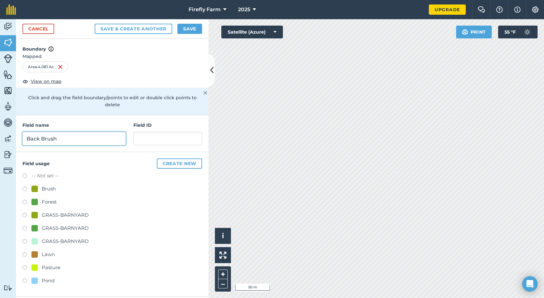
type input "Back Brush"
click at [25, 187] on label at bounding box center [26, 190] width 9 height 6
radio input "true"
click at [189, 29] on button "Save" at bounding box center [189, 29] width 25 height 10
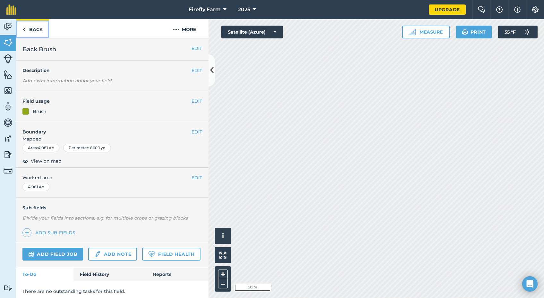
click at [31, 25] on link "Back" at bounding box center [32, 28] width 33 height 19
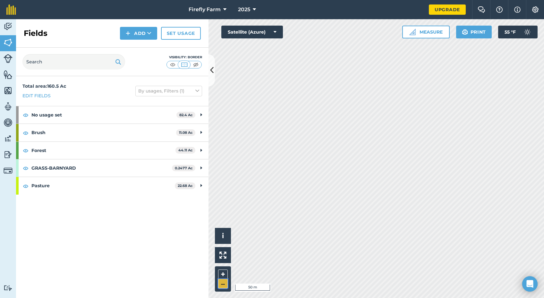
click at [223, 285] on button "–" at bounding box center [223, 284] width 10 height 9
click at [221, 272] on button "+" at bounding box center [223, 275] width 10 height 10
click at [220, 237] on div "Click to start drawing i © 2025 TomTom, Microsoft 20 m + –" at bounding box center [375, 158] width 335 height 279
click at [223, 271] on button "+" at bounding box center [223, 275] width 10 height 10
